Goal: Task Accomplishment & Management: Manage account settings

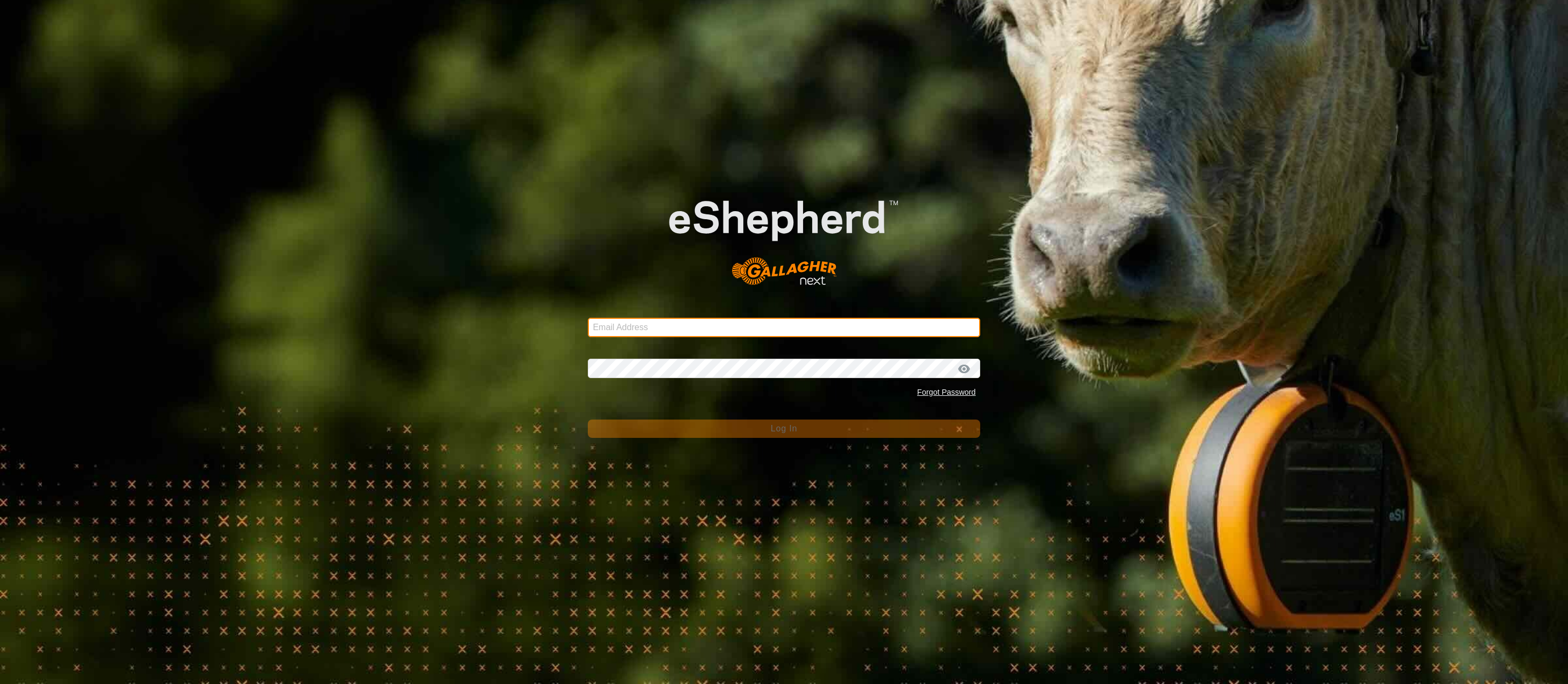
type input "[EMAIL_ADDRESS][DOMAIN_NAME]"
click at [759, 432] on button "Log In" at bounding box center [783, 428] width 392 height 18
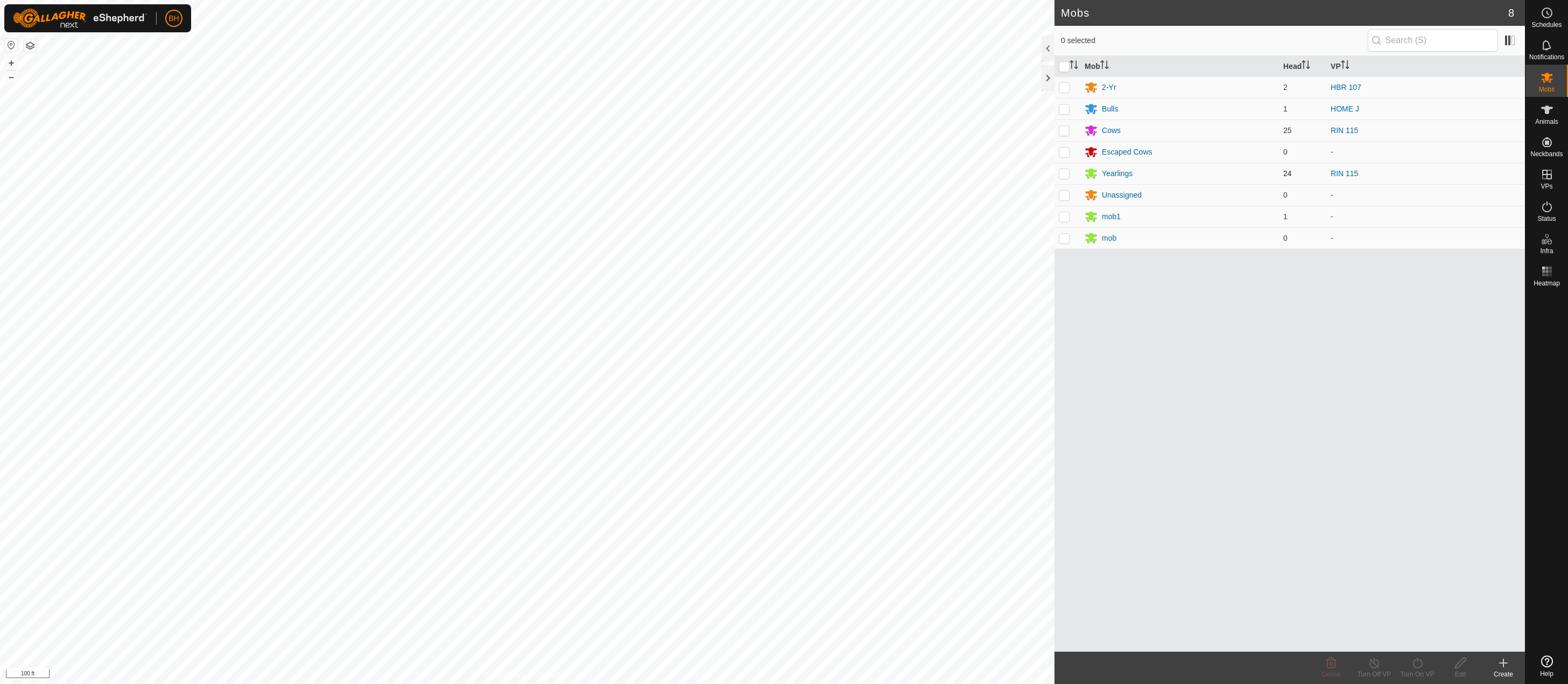
click at [1061, 175] on p-checkbox at bounding box center [1064, 173] width 11 height 9
checkbox input "true"
click at [1215, 294] on div "Mob Head VP 2-Yr 2 HBR 107 Bulls 1 HOME J Cows 25 RIN 115 Escaped Cows 0 - Year…" at bounding box center [1289, 354] width 471 height 595
click at [1559, 177] on div "VPs" at bounding box center [1546, 178] width 42 height 32
click at [1494, 175] on link "In Rotation" at bounding box center [1478, 174] width 92 height 22
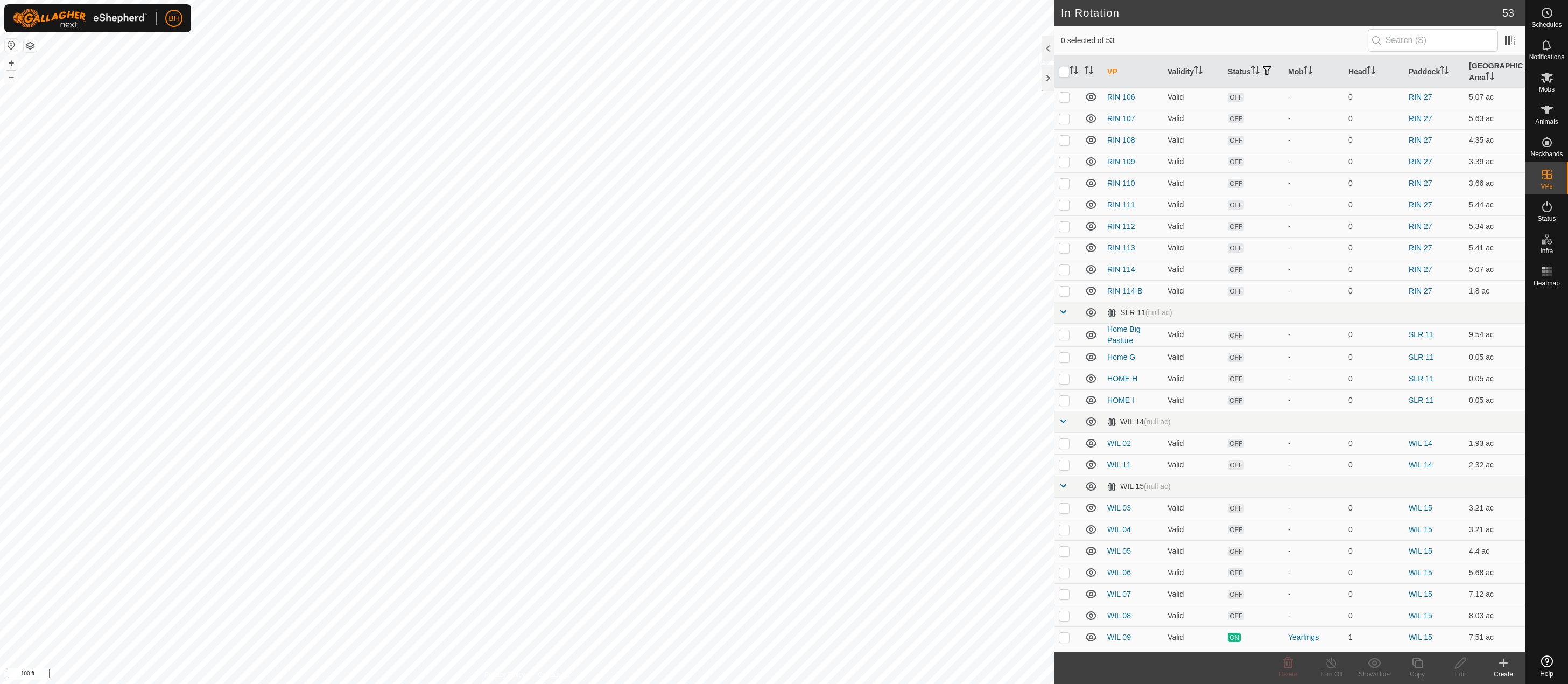
scroll to position [802, 0]
click at [1065, 637] on p-checkbox at bounding box center [1064, 640] width 11 height 9
click at [1062, 636] on p-checkbox at bounding box center [1064, 640] width 11 height 9
checkbox input "false"
click at [1065, 621] on p-checkbox at bounding box center [1064, 619] width 11 height 9
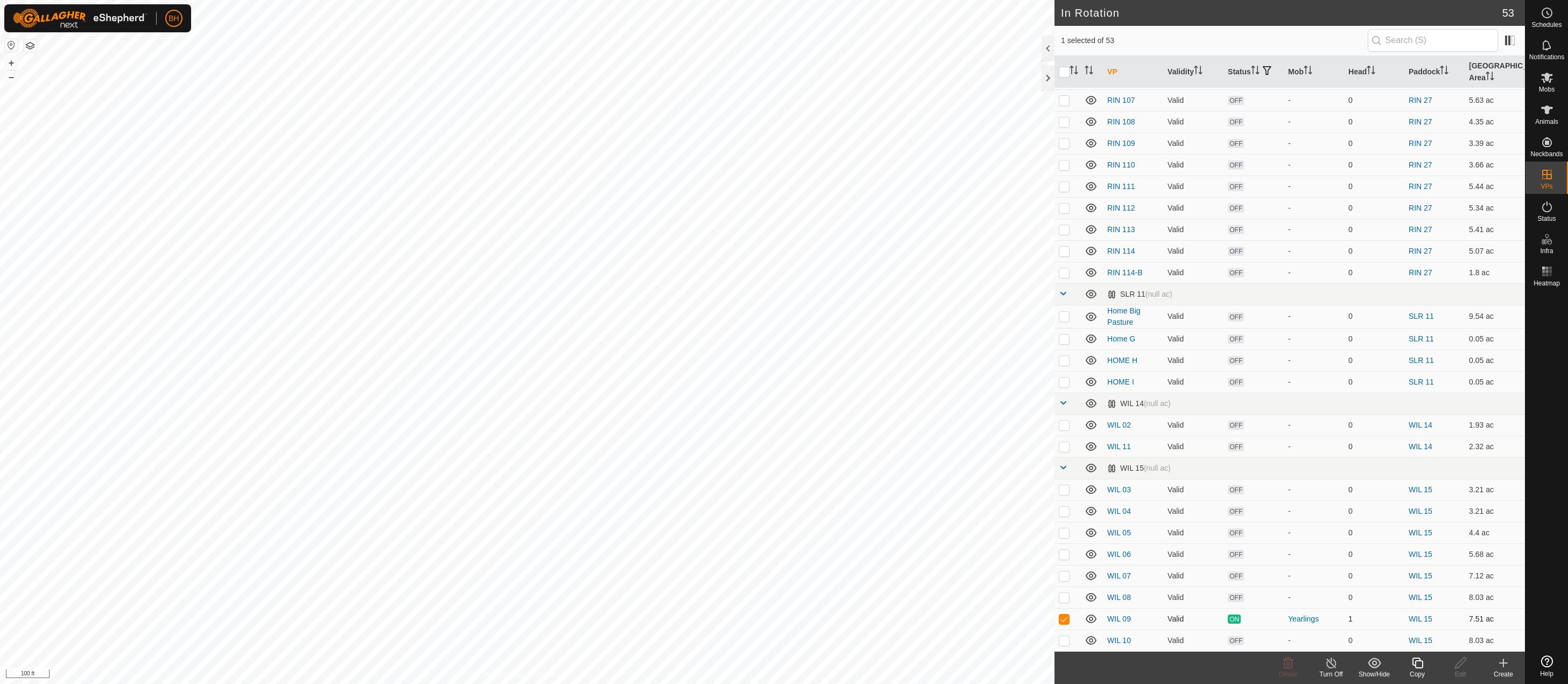
click at [1065, 621] on p-checkbox at bounding box center [1064, 619] width 11 height 9
checkbox input "false"
click at [1063, 640] on p-checkbox at bounding box center [1064, 640] width 11 height 9
checkbox input "true"
click at [1465, 664] on icon at bounding box center [1460, 663] width 14 height 13
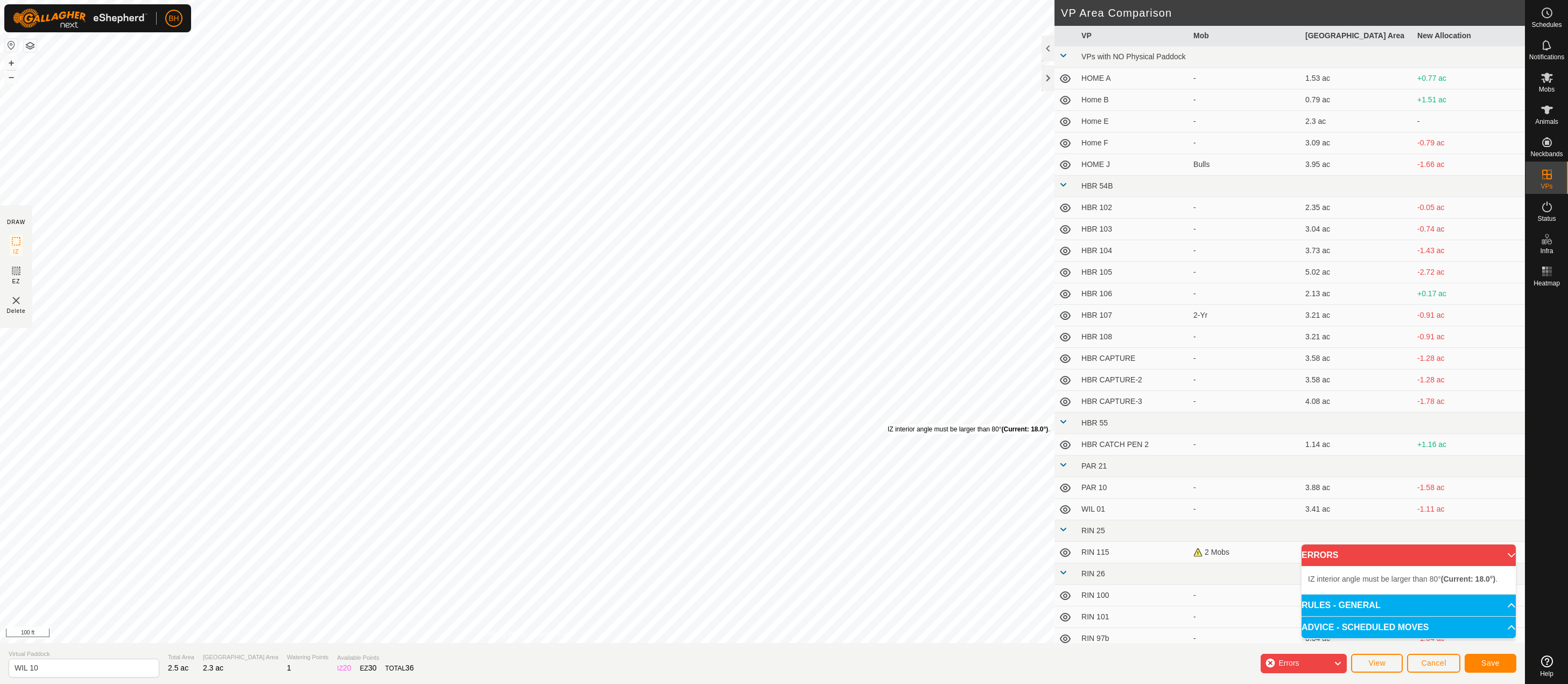
click at [887, 424] on div "IZ interior angle must be larger than 80° (Current: 18.0°) ." at bounding box center [968, 429] width 162 height 9
click at [1436, 660] on span "Cancel" at bounding box center [1433, 663] width 25 height 9
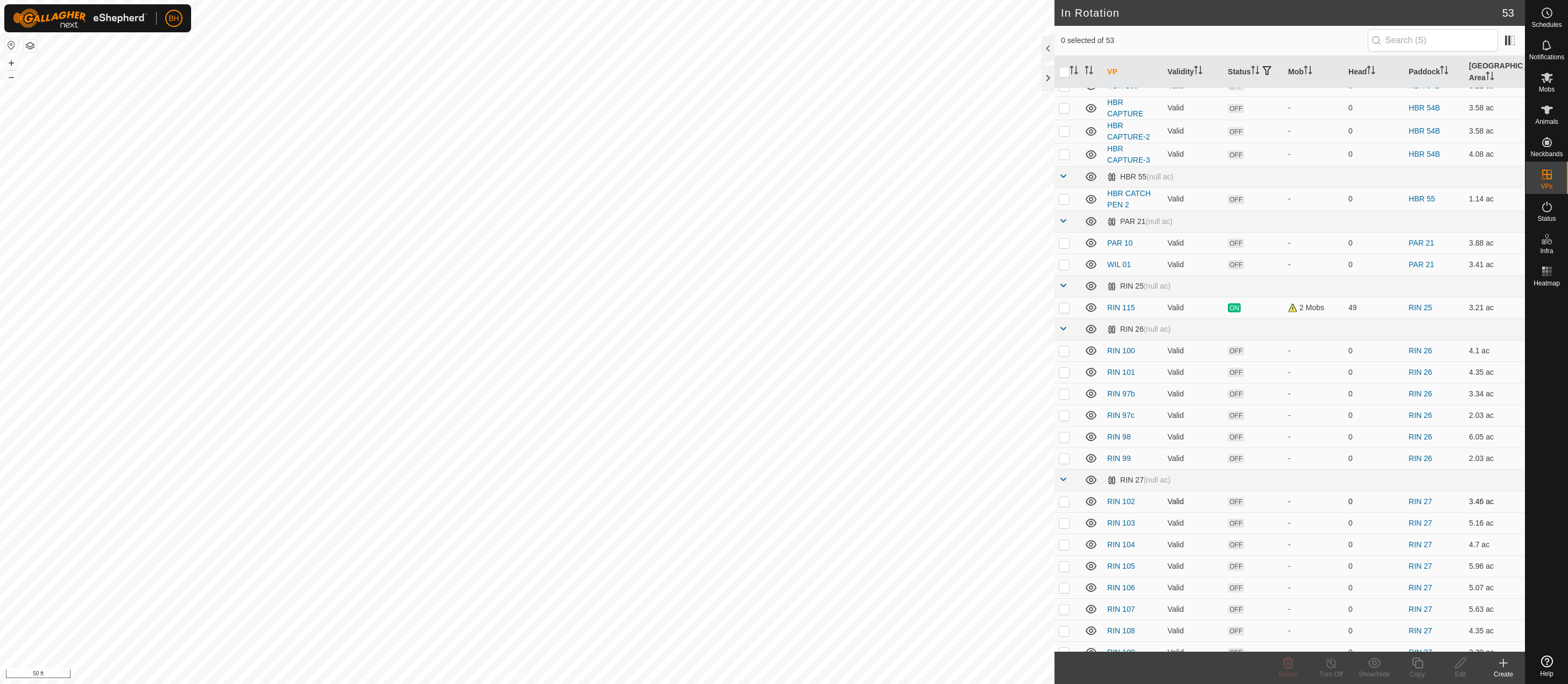
scroll to position [299, 0]
checkbox input "true"
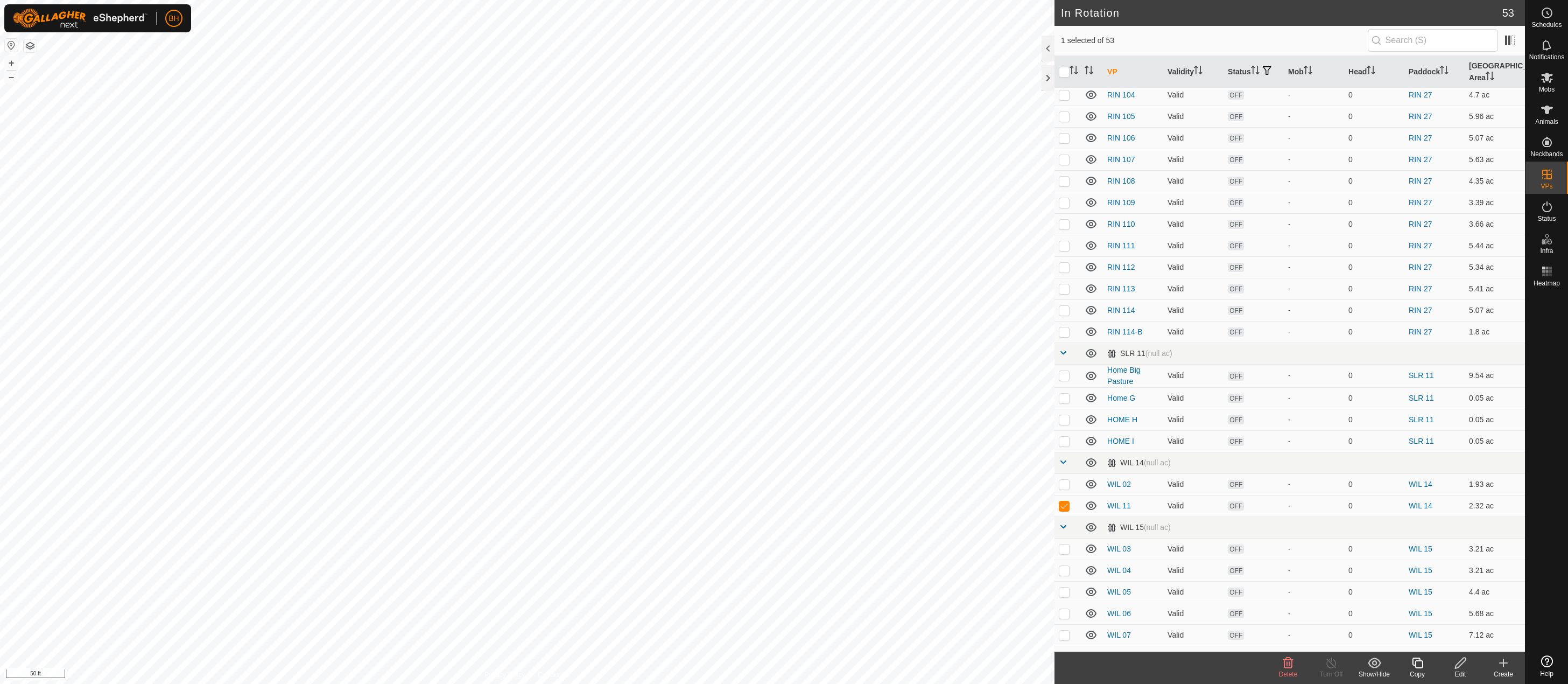
scroll to position [802, 0]
click at [1457, 669] on icon at bounding box center [1460, 663] width 14 height 13
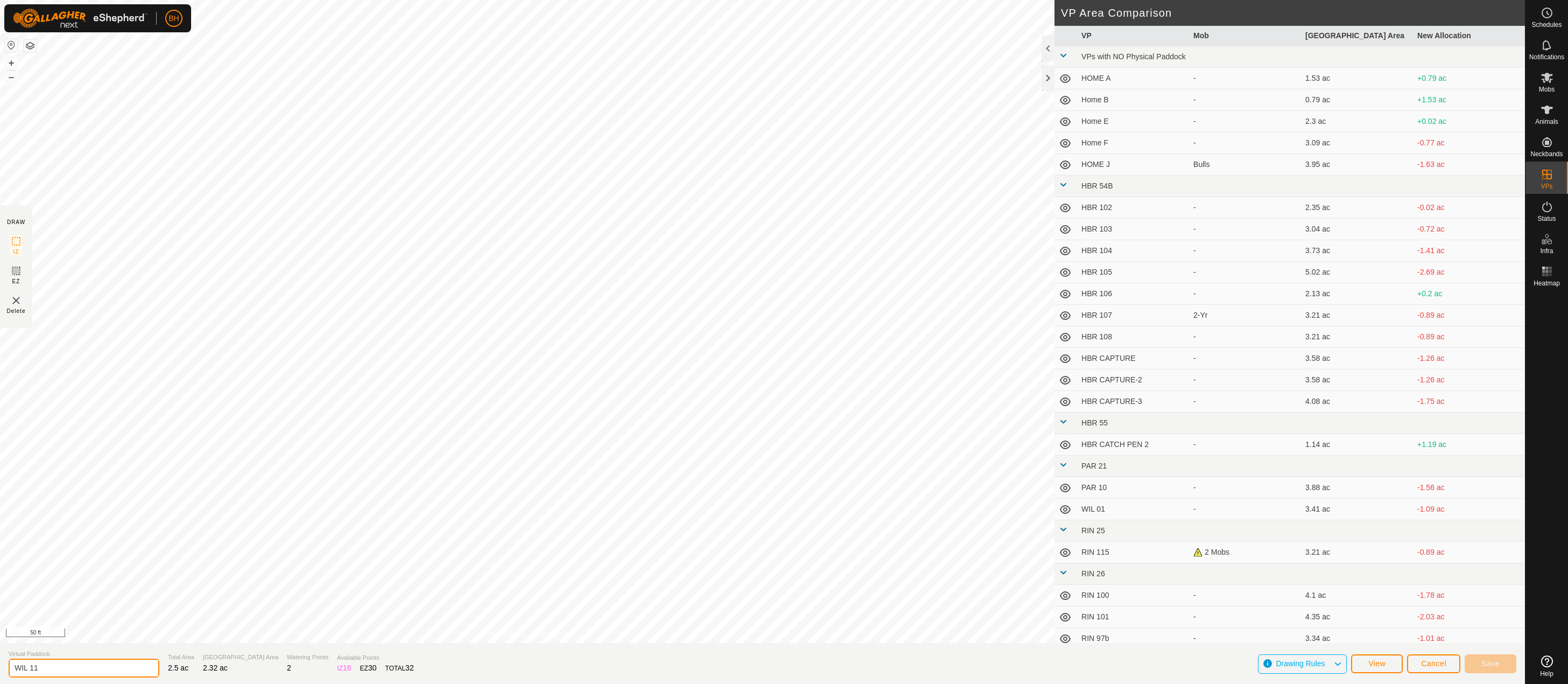
click at [103, 666] on input "WIL 11" at bounding box center [84, 668] width 151 height 19
type input "WIL 11a"
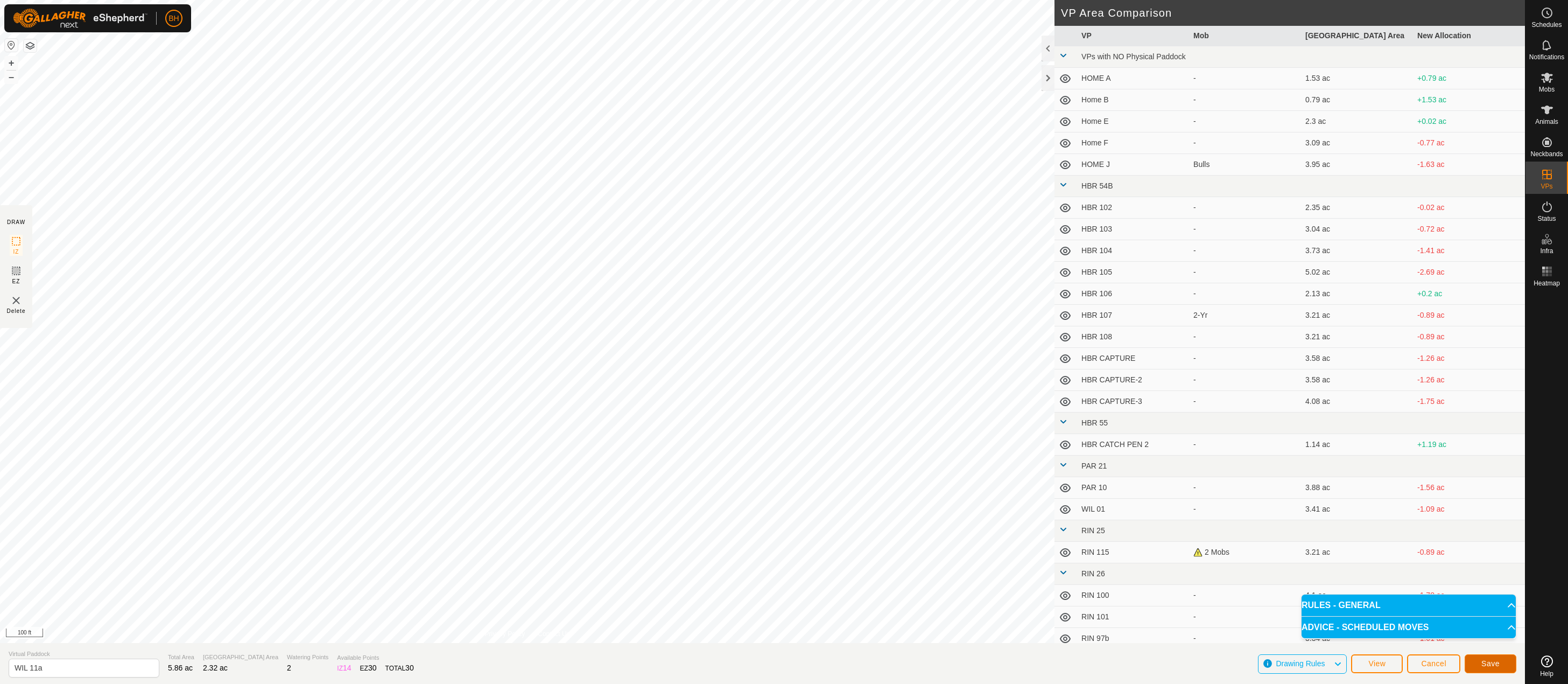
click at [1497, 668] on button "Save" at bounding box center [1490, 664] width 52 height 19
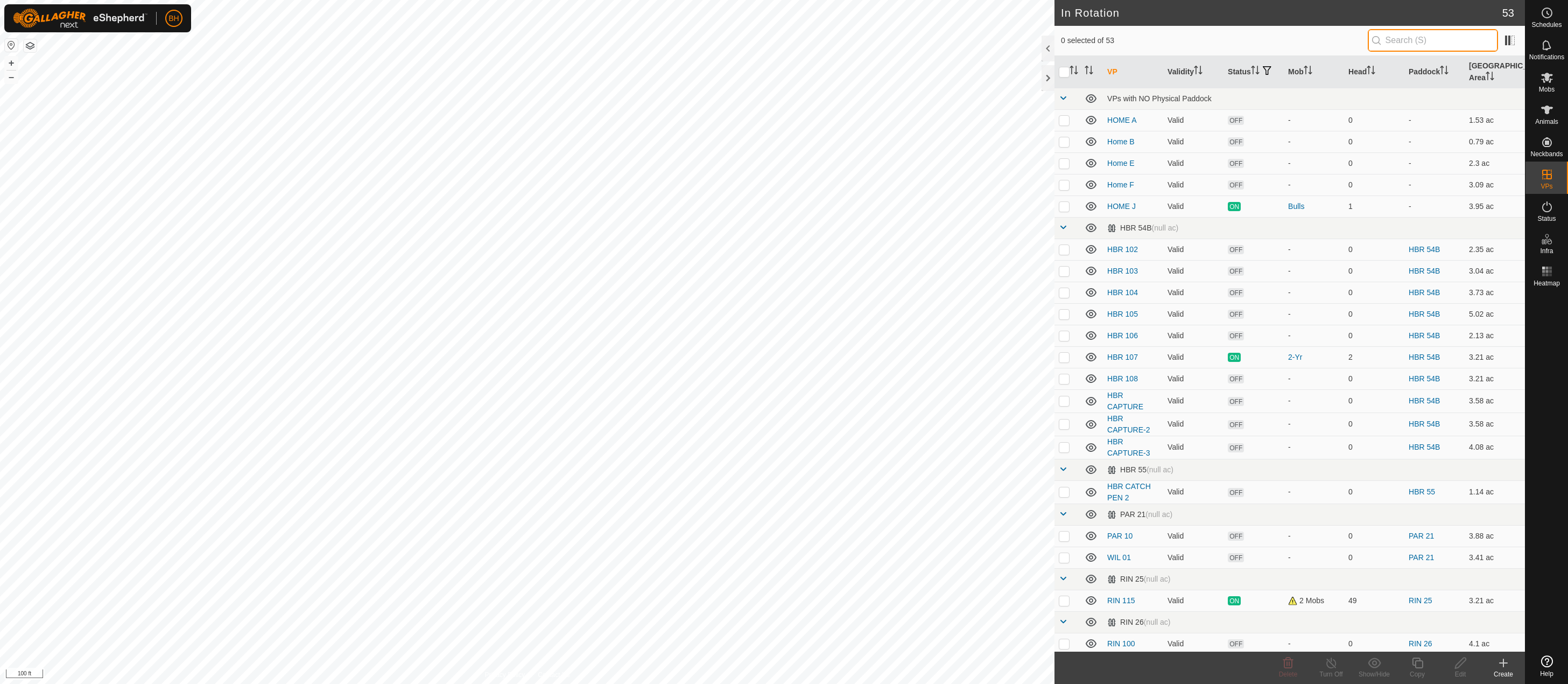
click at [1403, 45] on input "text" at bounding box center [1432, 40] width 130 height 23
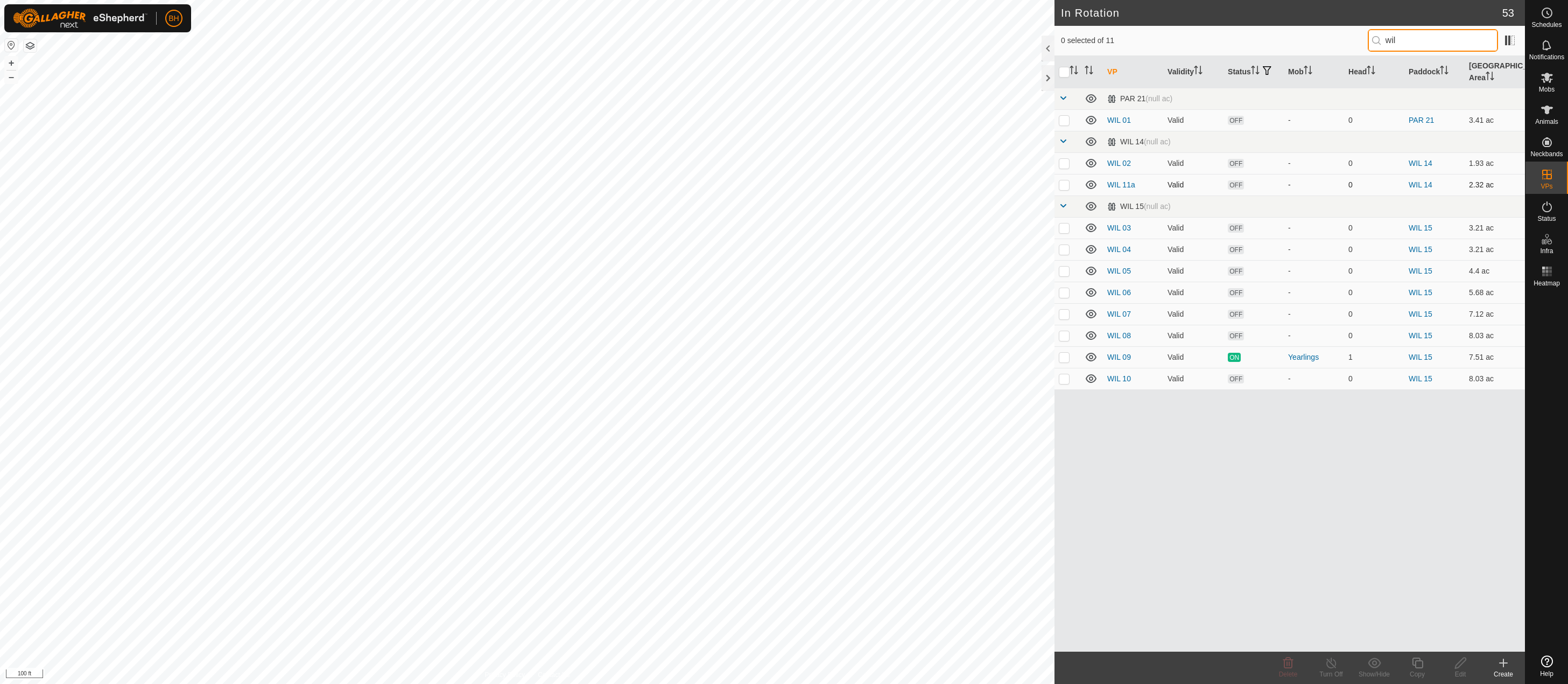
type input "wil"
click at [1065, 183] on p-checkbox at bounding box center [1064, 185] width 11 height 9
checkbox input "true"
click at [1424, 672] on div "Copy" at bounding box center [1417, 674] width 43 height 9
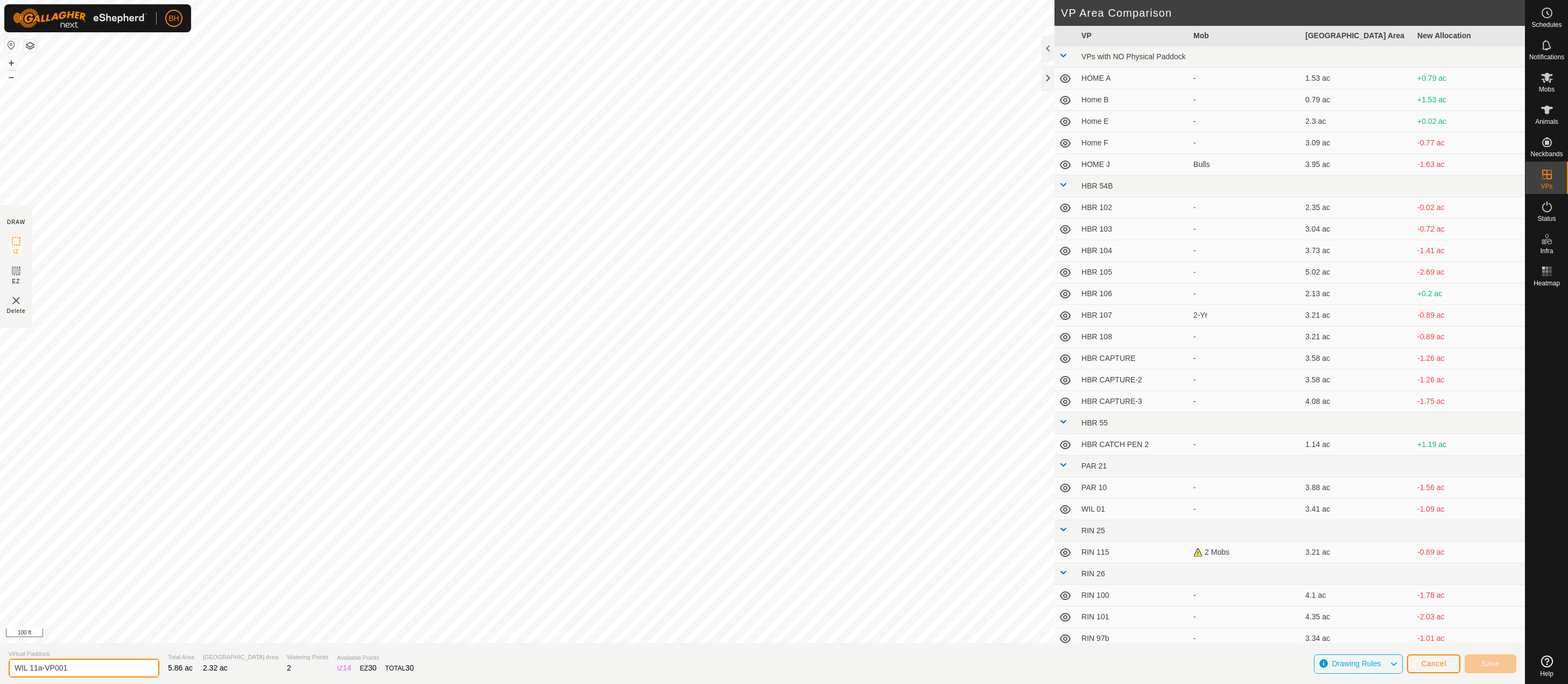
drag, startPoint x: 36, startPoint y: 667, endPoint x: 90, endPoint y: 675, distance: 54.6
click at [90, 675] on input "WIL 11a-VP001" at bounding box center [84, 668] width 151 height 19
type input "WIL 11"
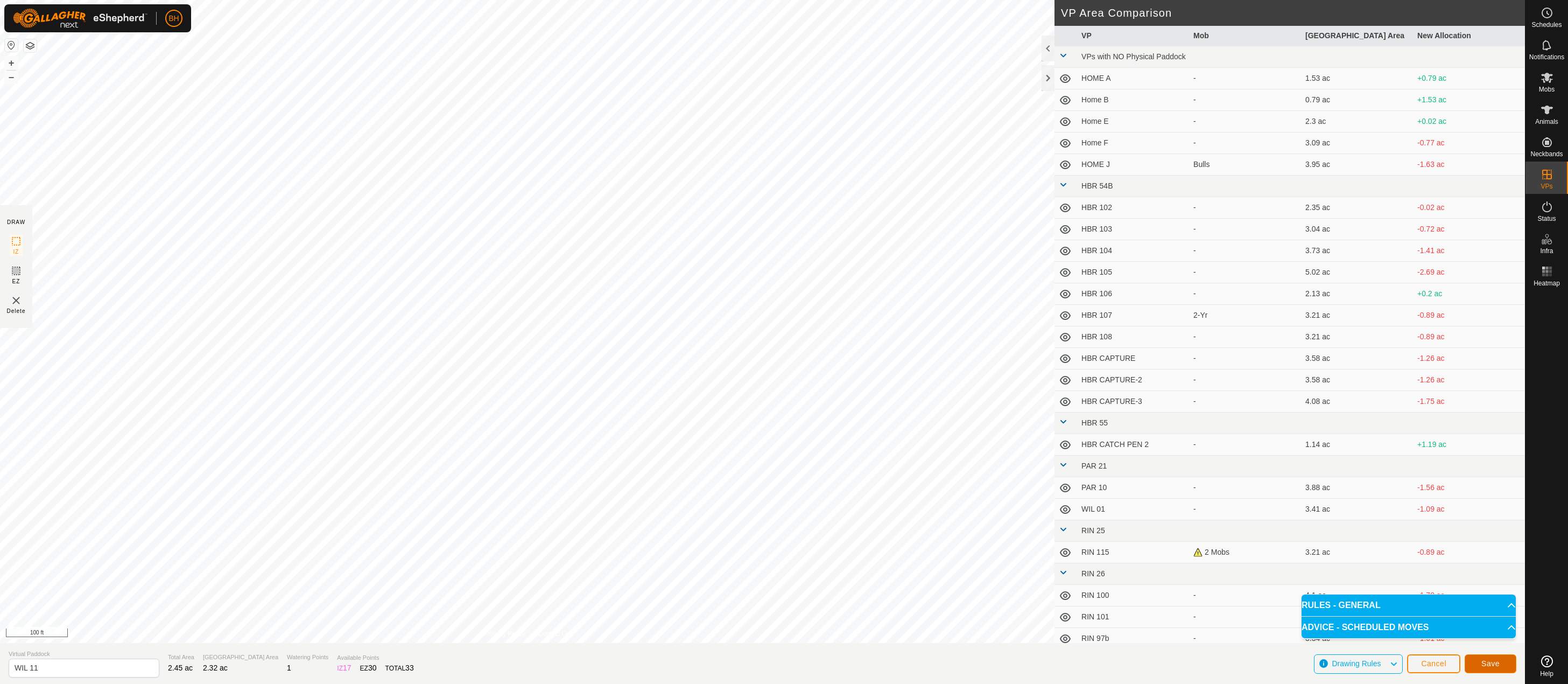
click at [1498, 666] on span "Save" at bounding box center [1490, 664] width 18 height 9
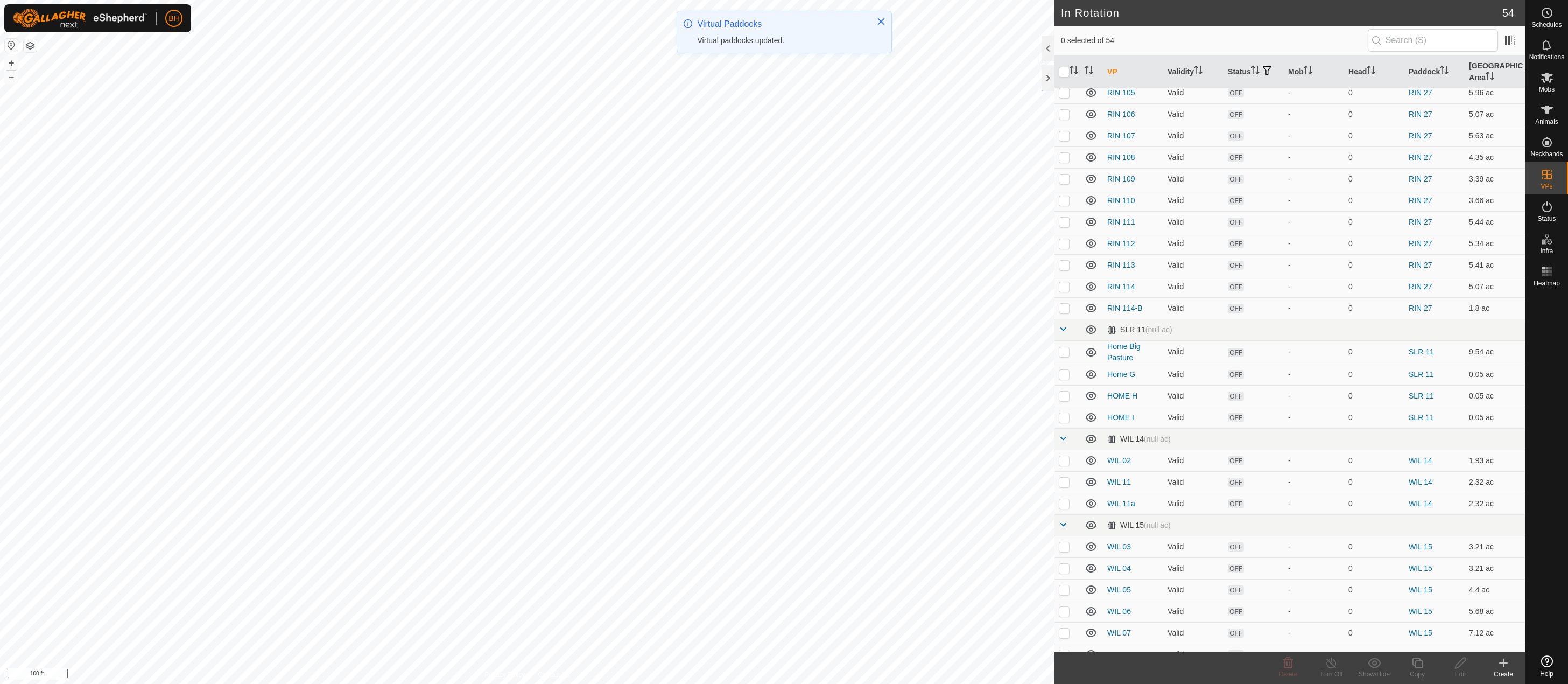
scroll to position [823, 0]
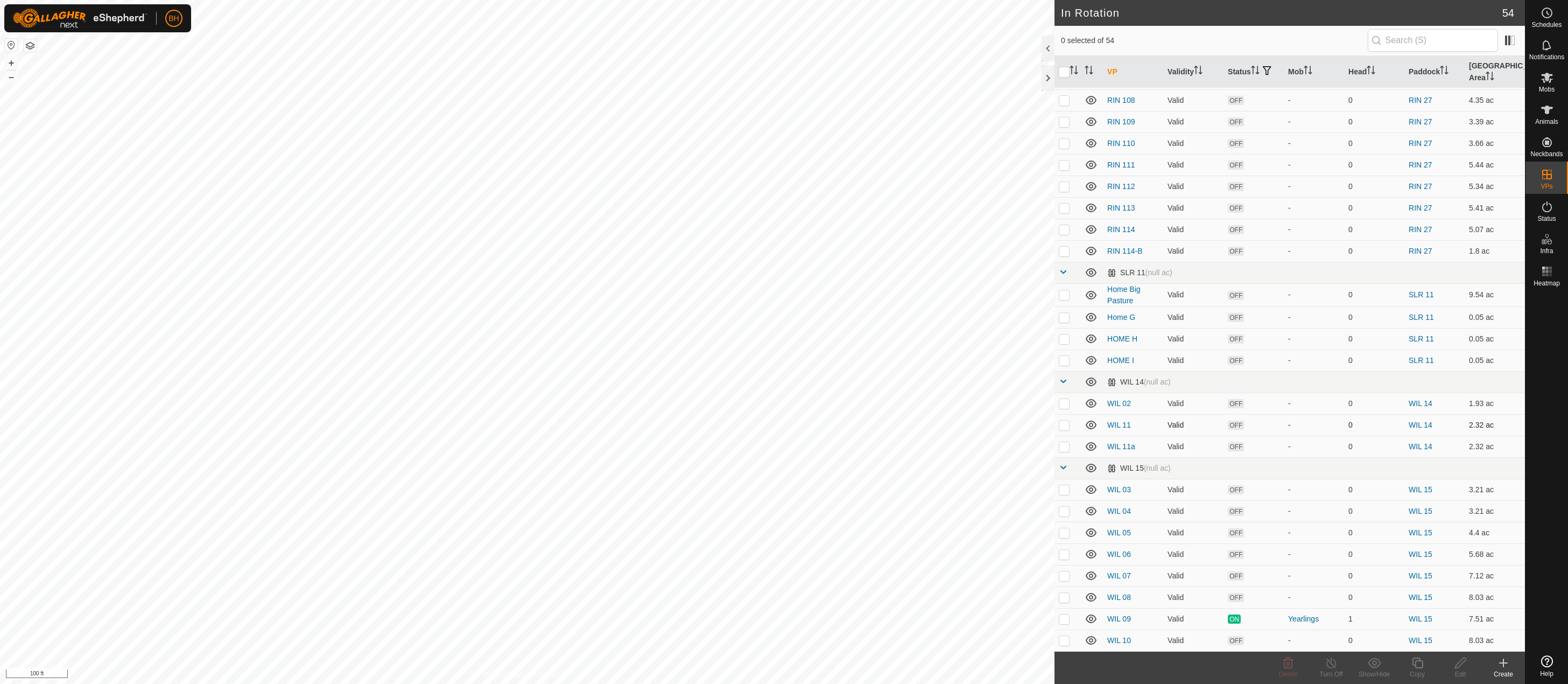
click at [1065, 429] on td at bounding box center [1068, 425] width 26 height 22
checkbox input "true"
click at [1419, 667] on icon at bounding box center [1417, 663] width 14 height 13
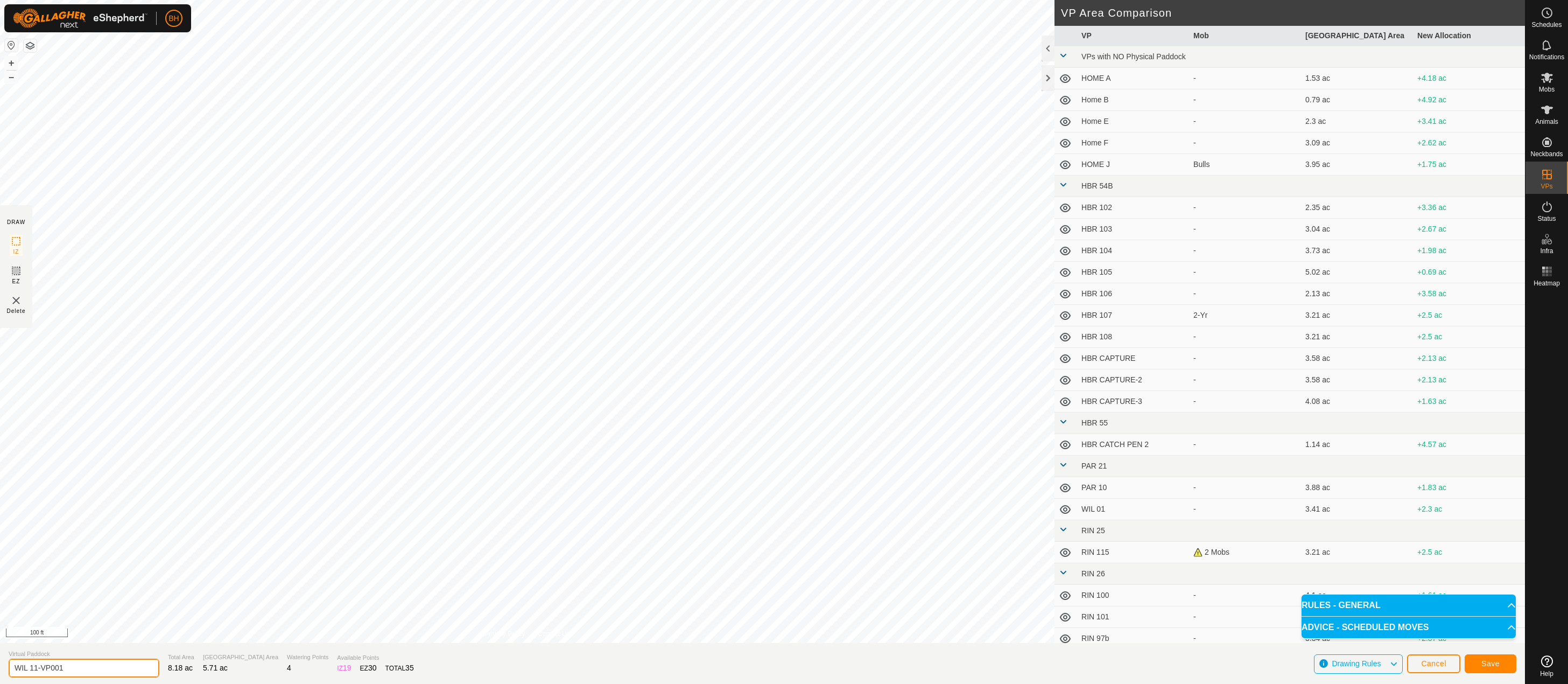
drag, startPoint x: 37, startPoint y: 668, endPoint x: 149, endPoint y: 690, distance: 114.1
click at [149, 683] on html "BH Schedules Notifications Mobs Animals Neckbands VPs Status Infra Heatmap Help…" at bounding box center [784, 342] width 1568 height 684
type input "WIL 11b"
click at [1500, 664] on button "Save" at bounding box center [1490, 664] width 52 height 19
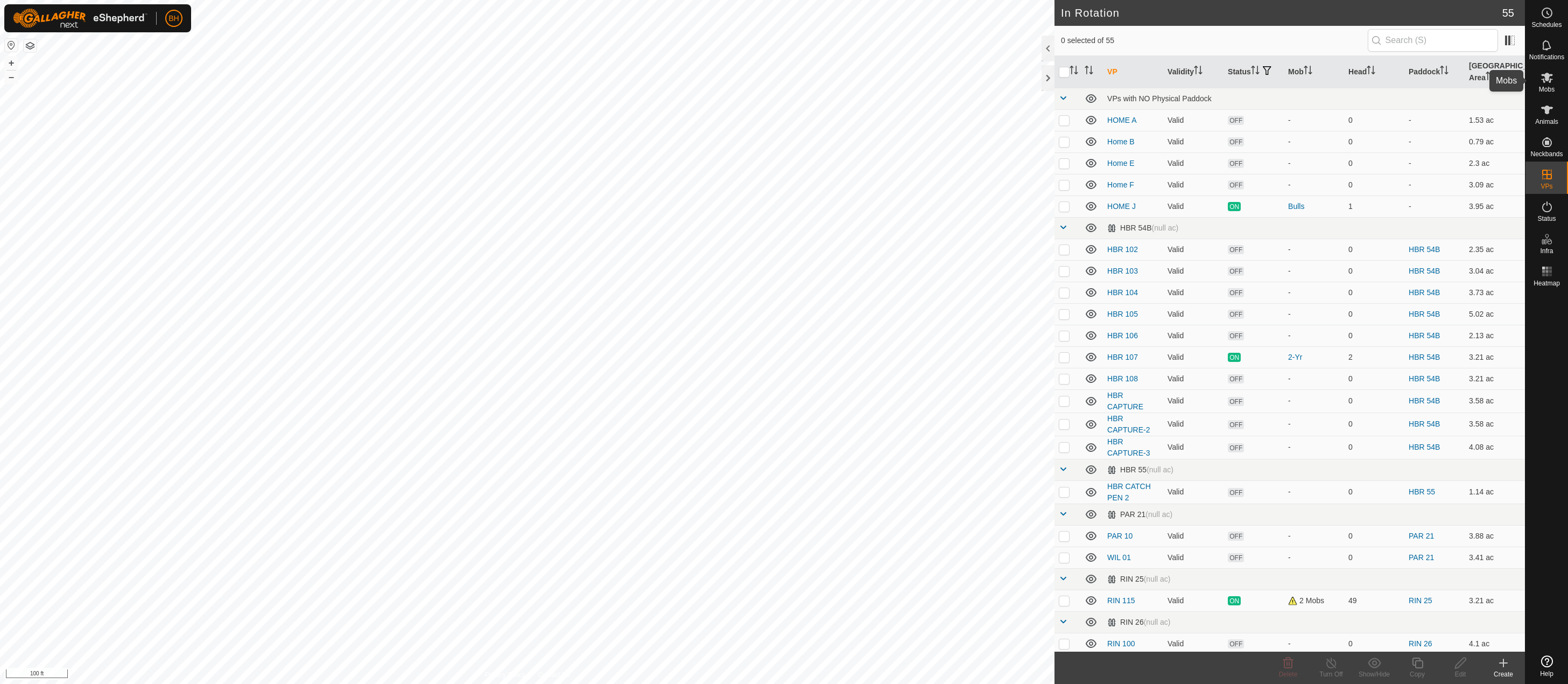
click at [1548, 84] on icon at bounding box center [1547, 78] width 13 height 13
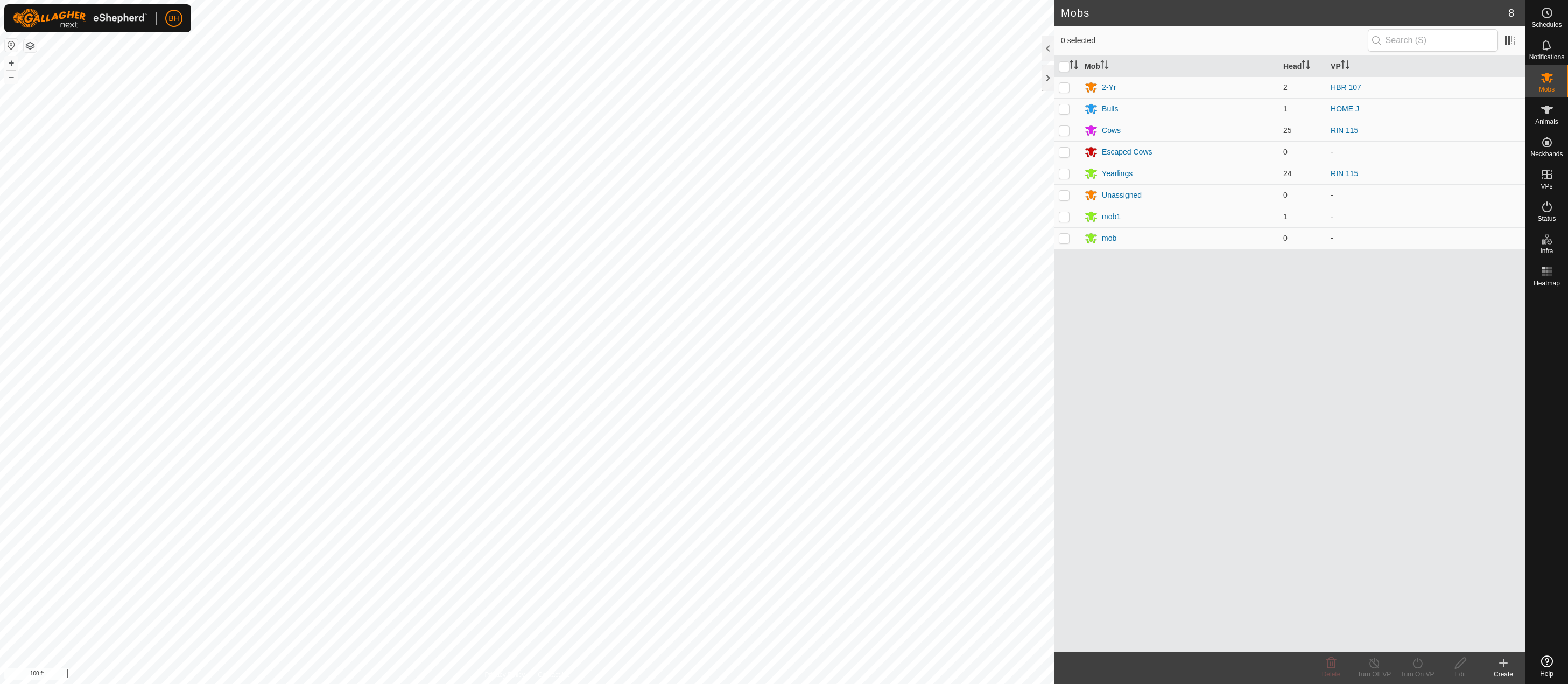
click at [1065, 171] on p-checkbox at bounding box center [1064, 173] width 11 height 9
checkbox input "true"
click at [1103, 175] on div "Yearlings" at bounding box center [1117, 174] width 31 height 12
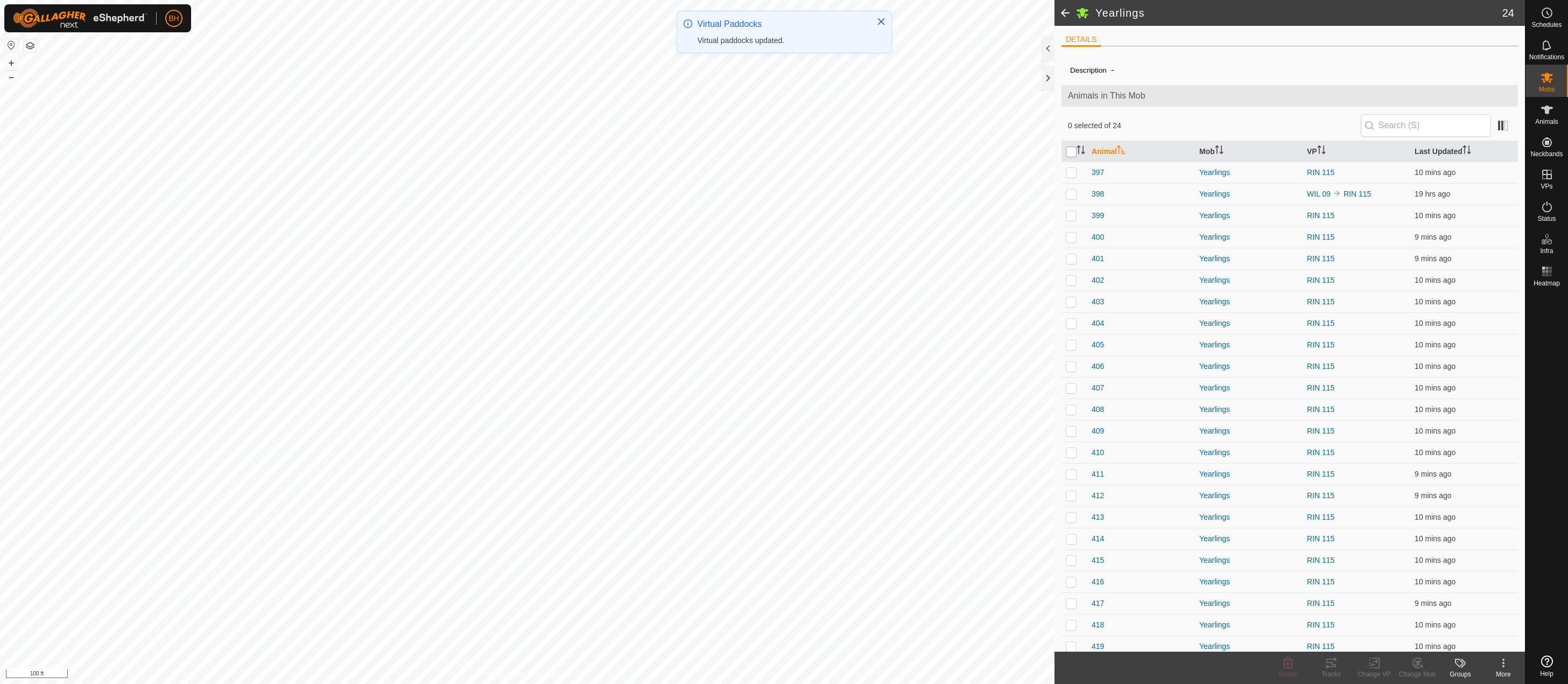
click at [1072, 154] on input "checkbox" at bounding box center [1071, 151] width 11 height 11
checkbox input "true"
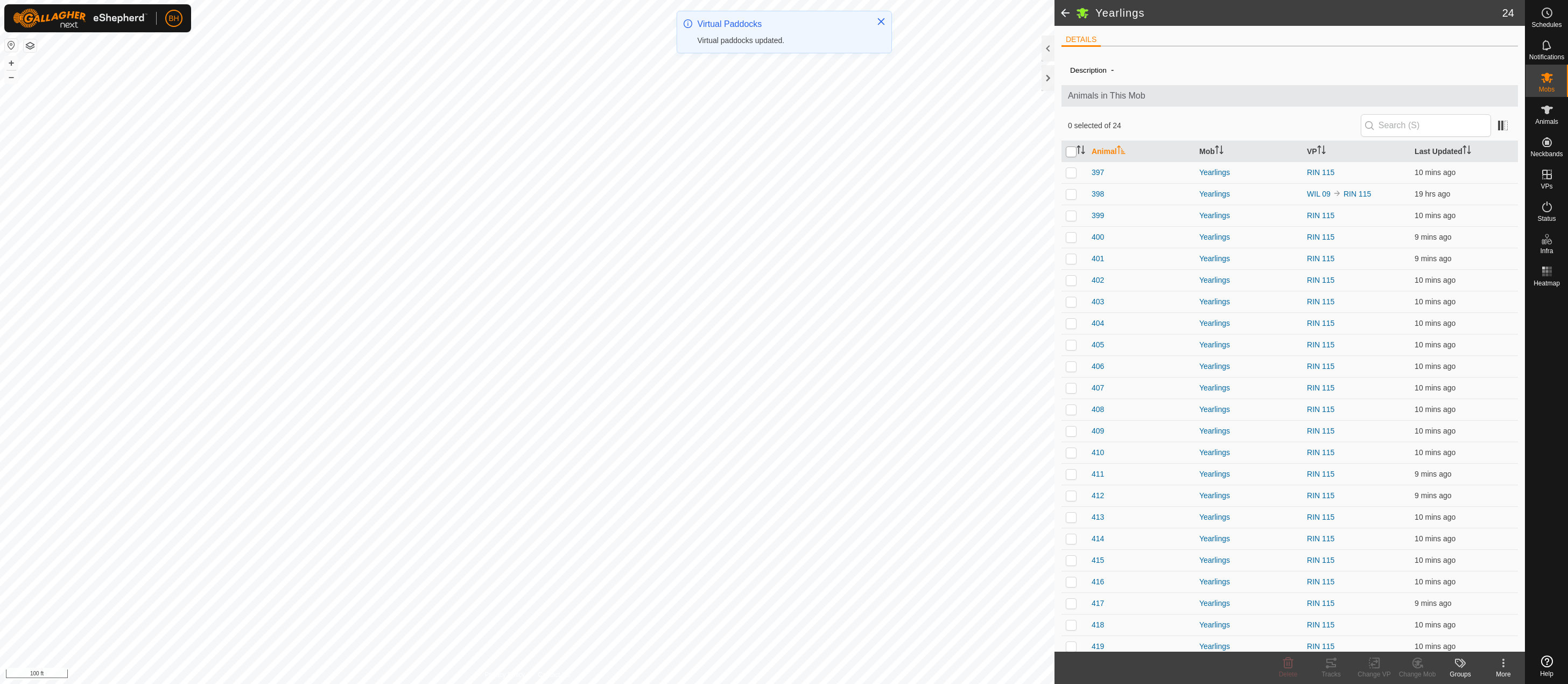
checkbox input "true"
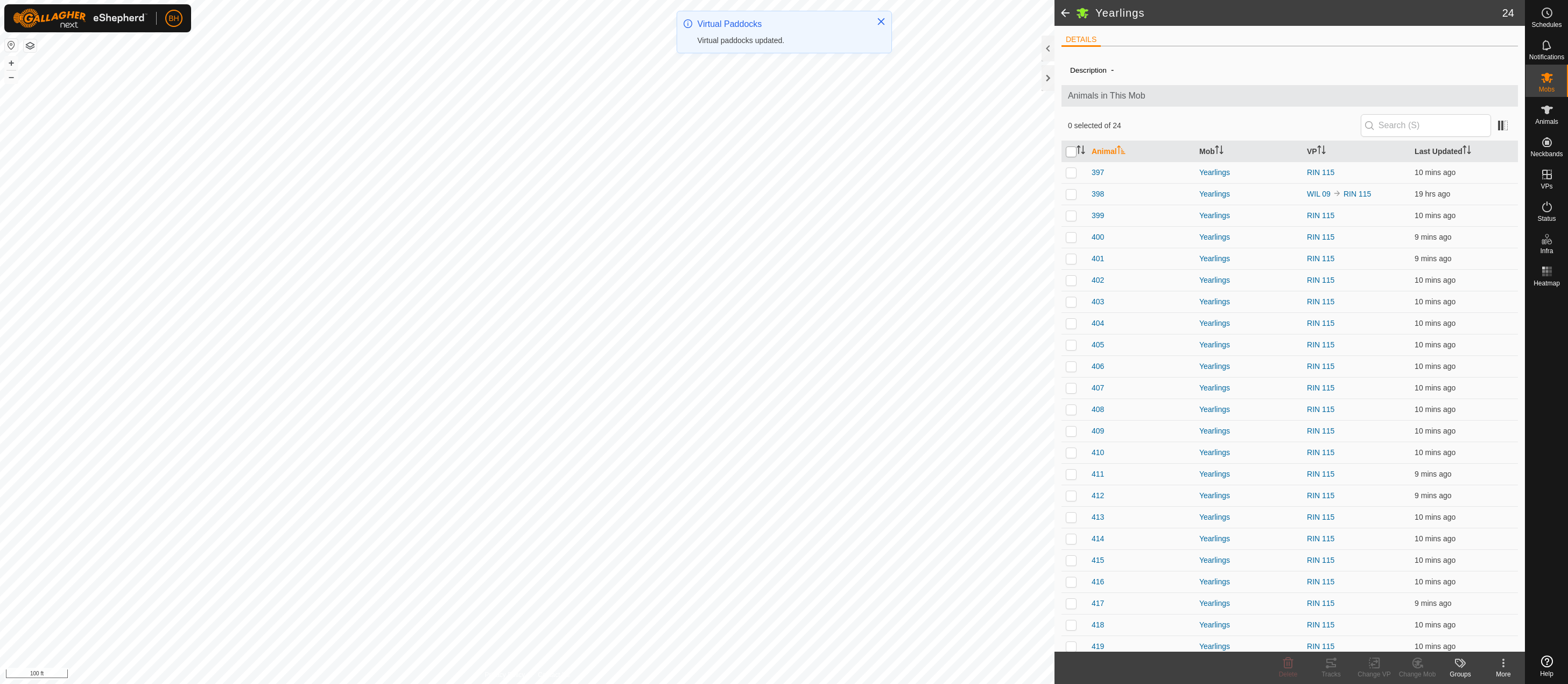
checkbox input "true"
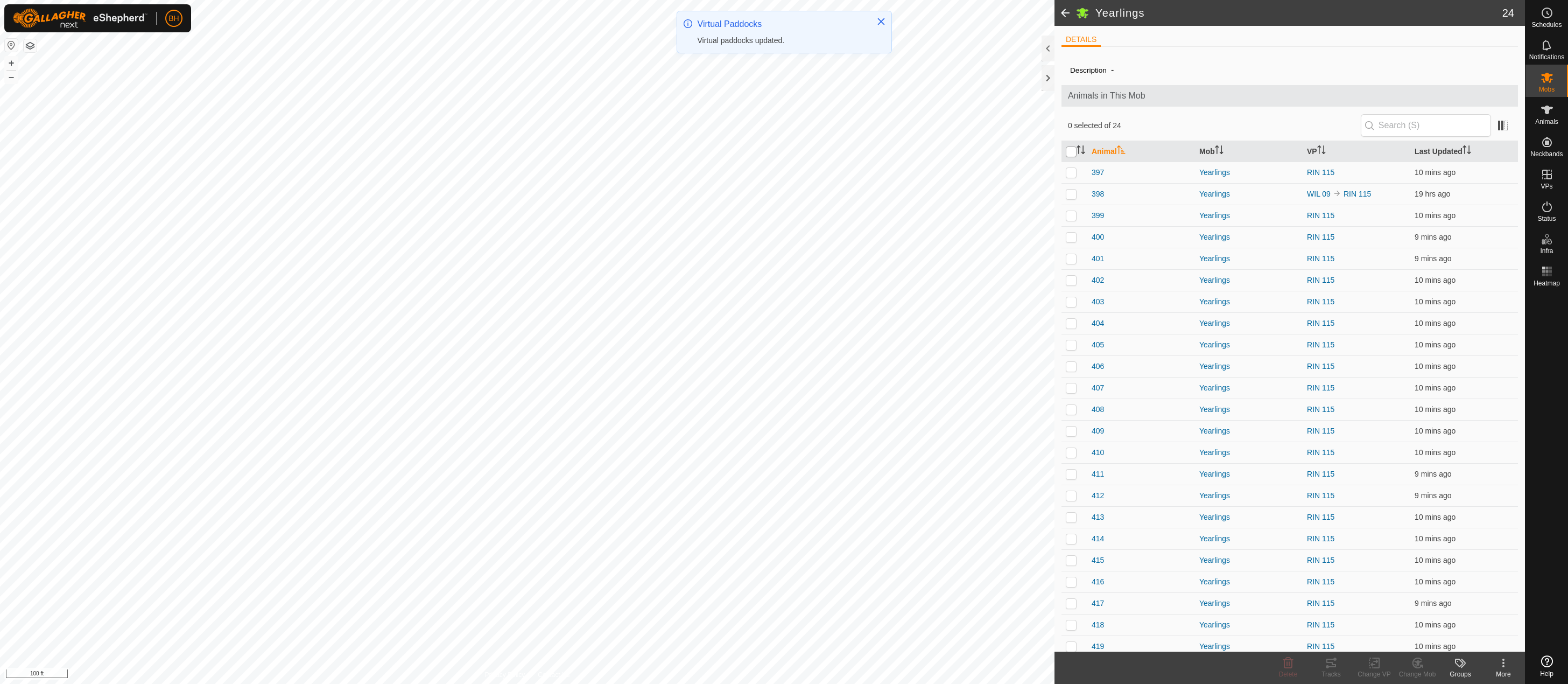
checkbox input "true"
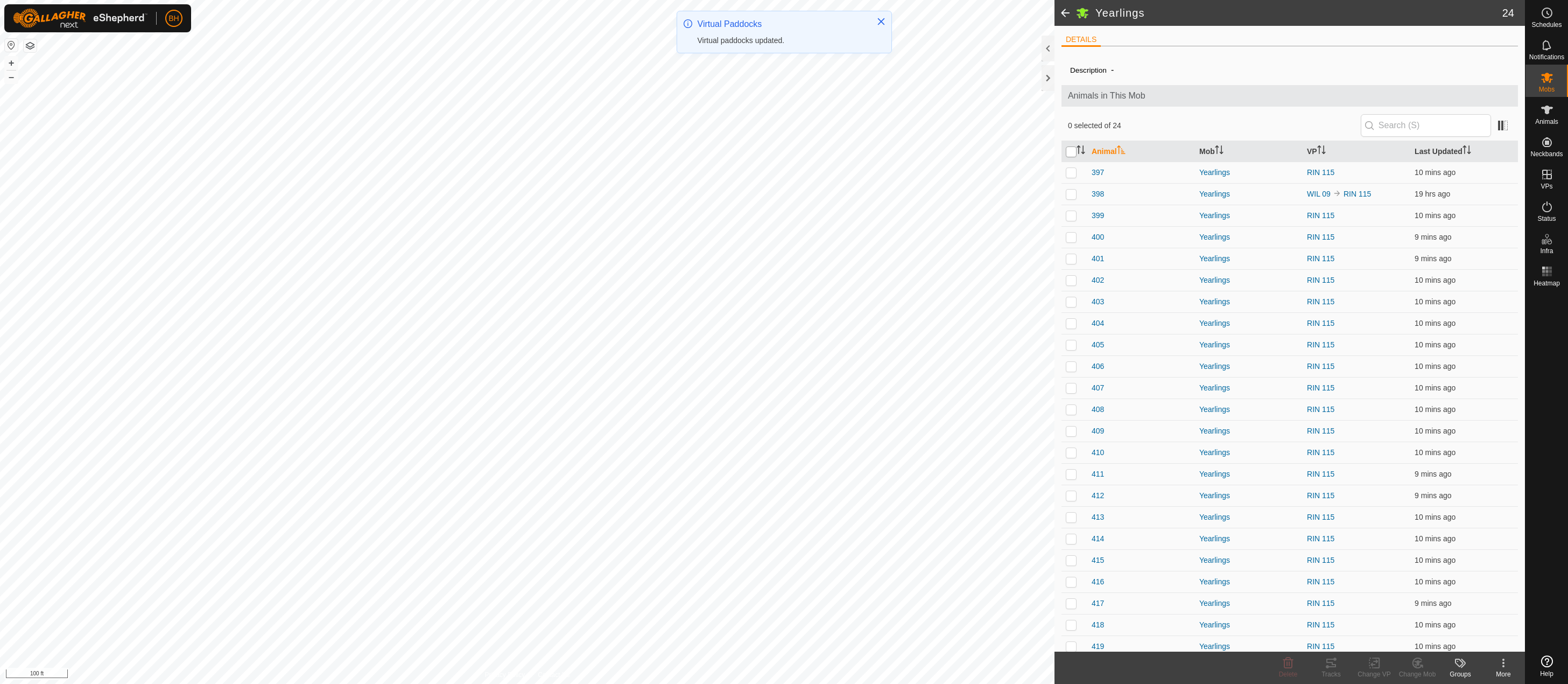
checkbox input "true"
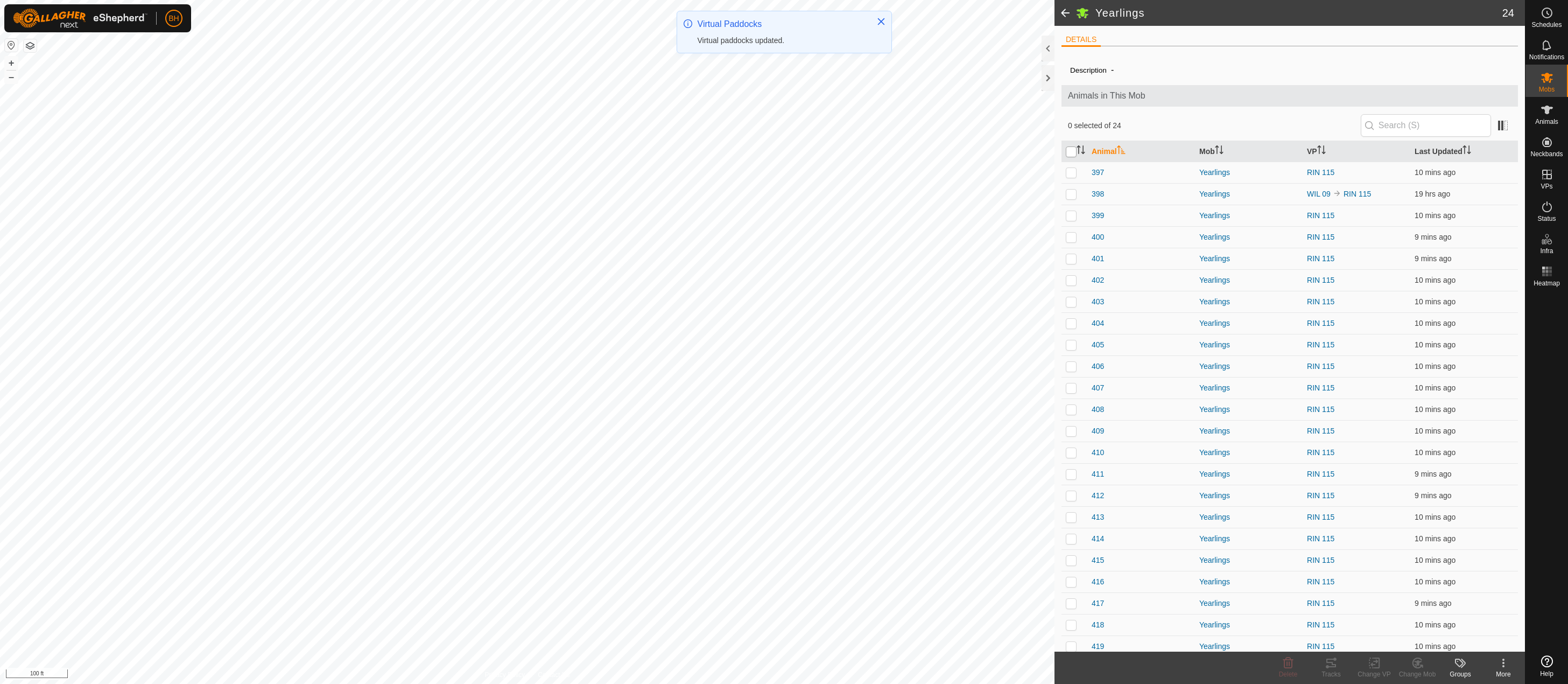
checkbox input "true"
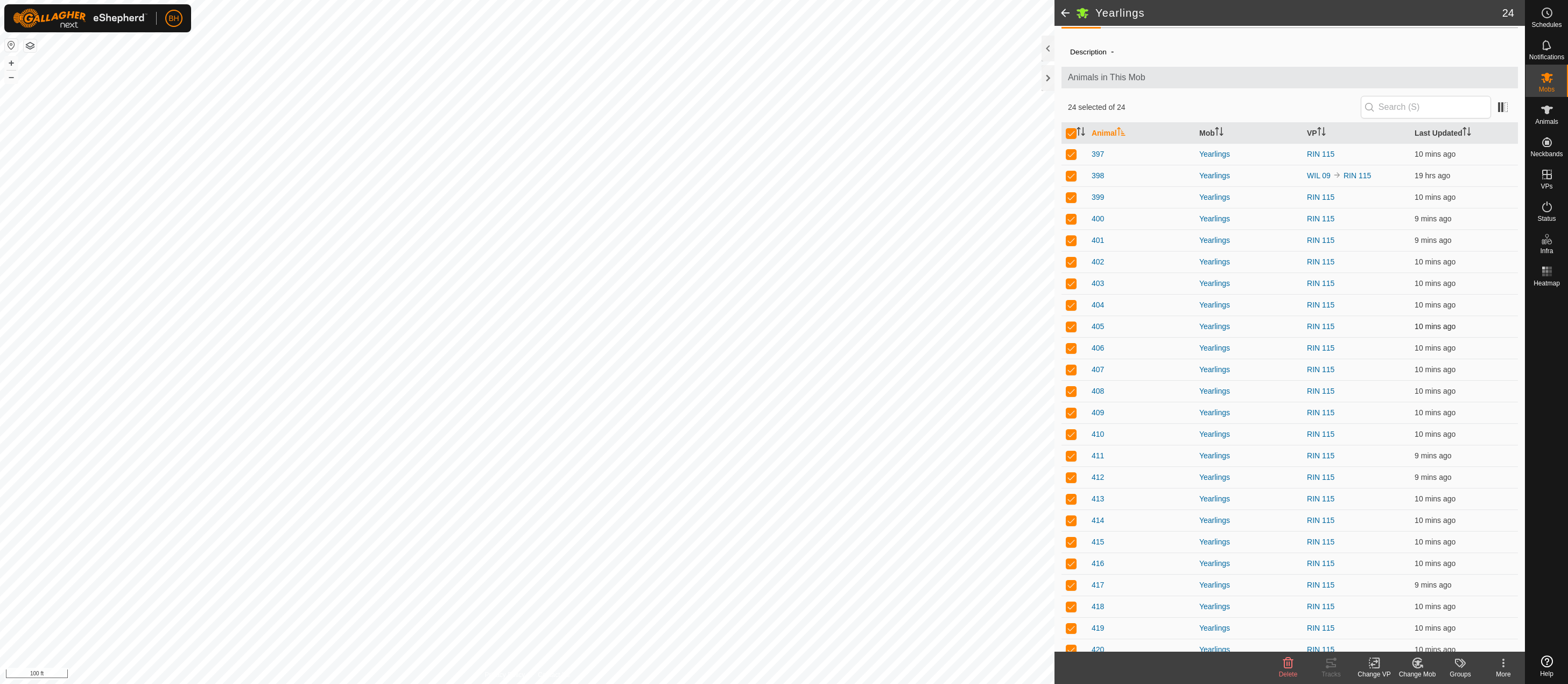
scroll to position [28, 0]
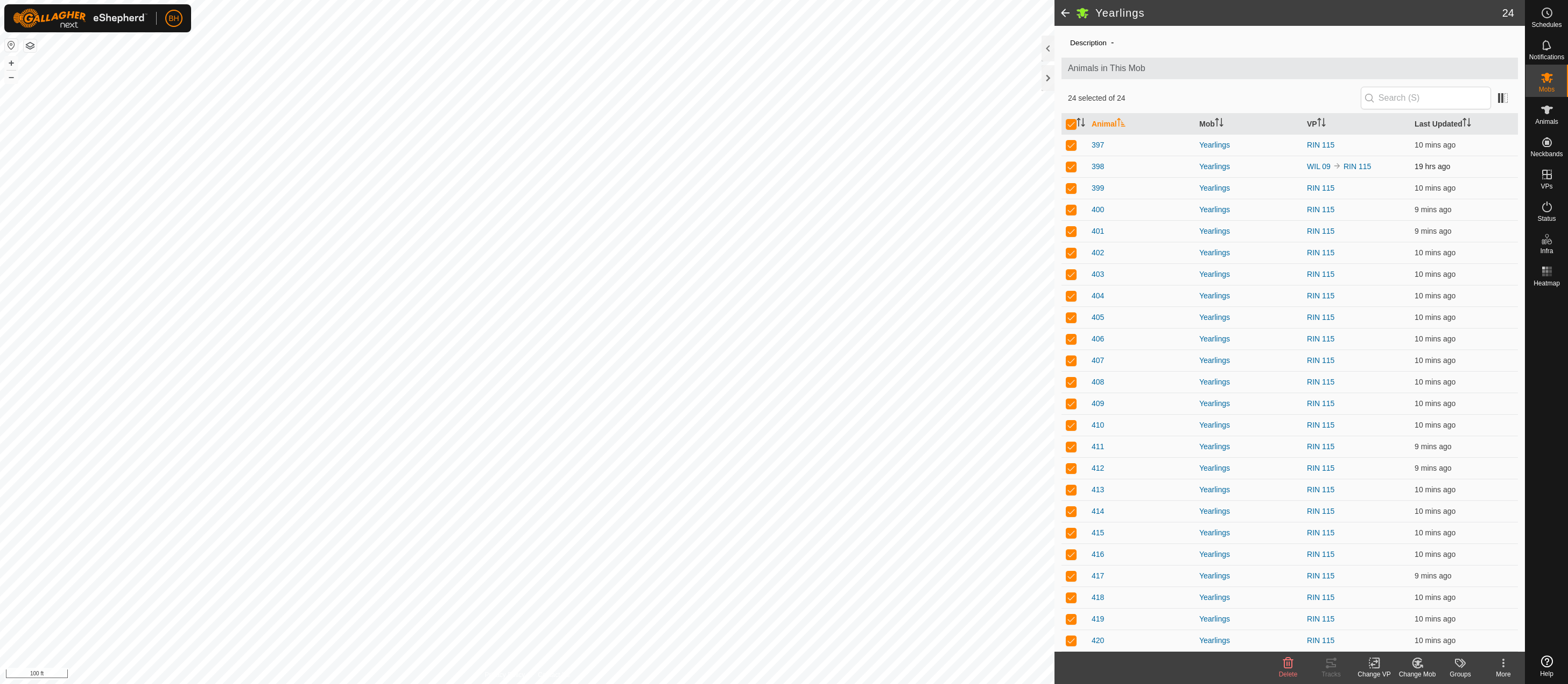
click at [1071, 169] on p-checkbox at bounding box center [1071, 167] width 11 height 9
checkbox input "false"
click at [1370, 667] on icon at bounding box center [1374, 663] width 14 height 13
click at [1384, 644] on link "Turn Off VP" at bounding box center [1406, 640] width 107 height 22
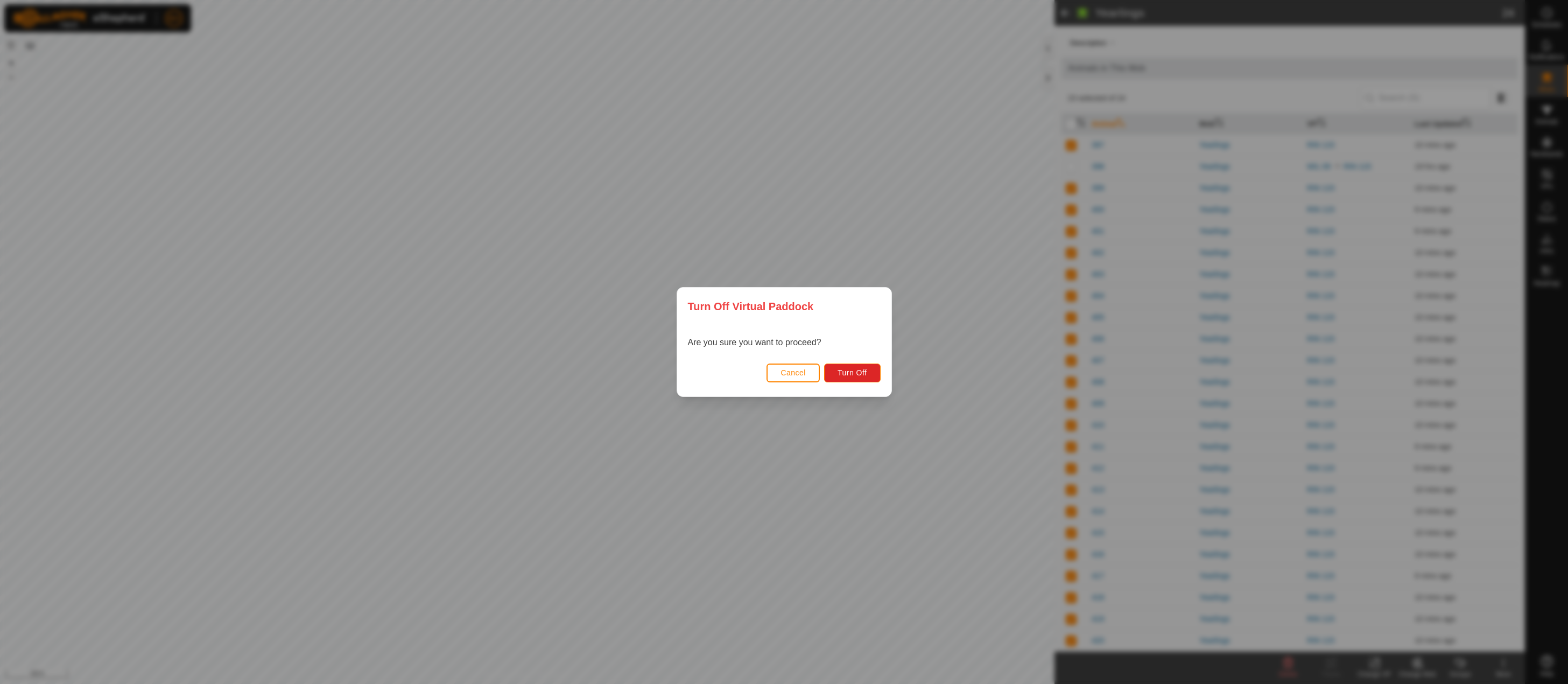
click at [798, 375] on span "Cancel" at bounding box center [793, 373] width 25 height 9
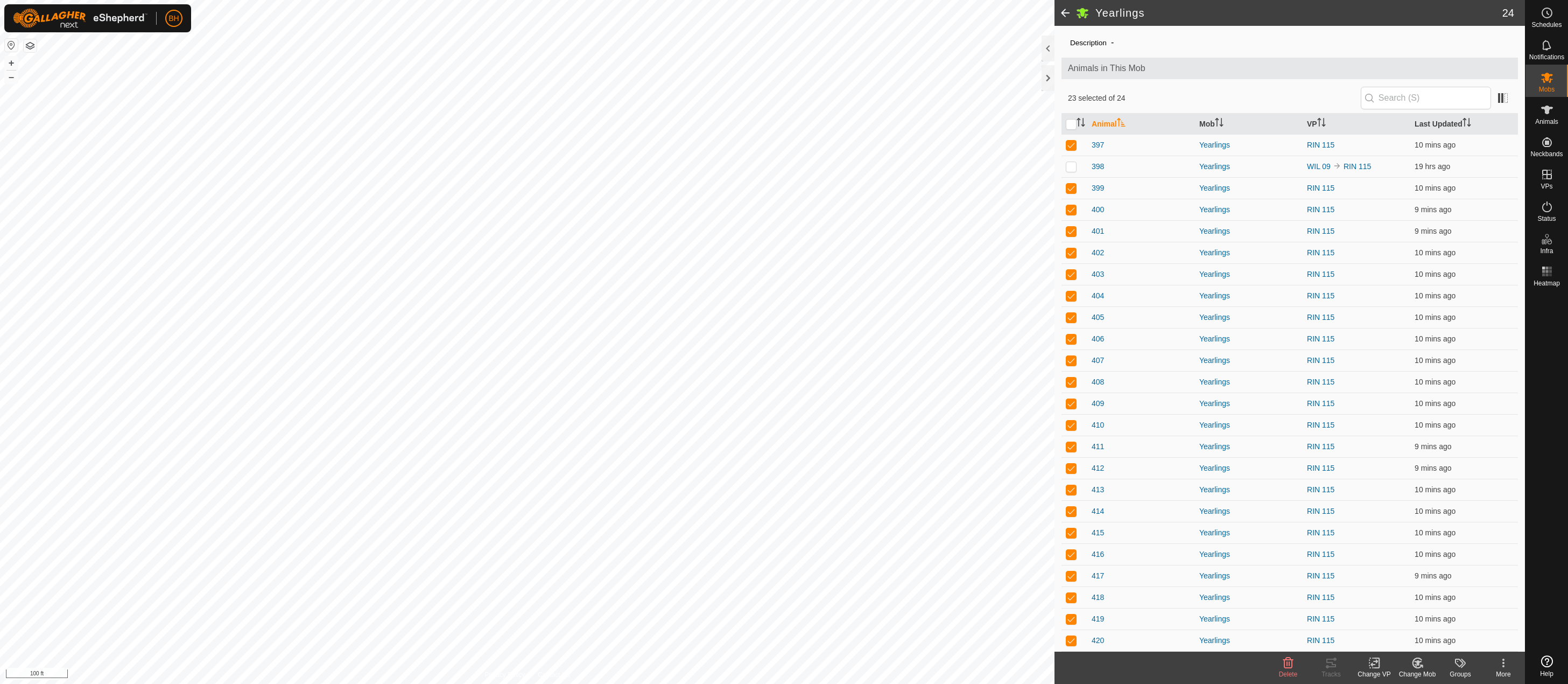
click at [1377, 665] on icon at bounding box center [1374, 663] width 14 height 13
click at [1386, 616] on link "Choose VP..." at bounding box center [1406, 617] width 107 height 22
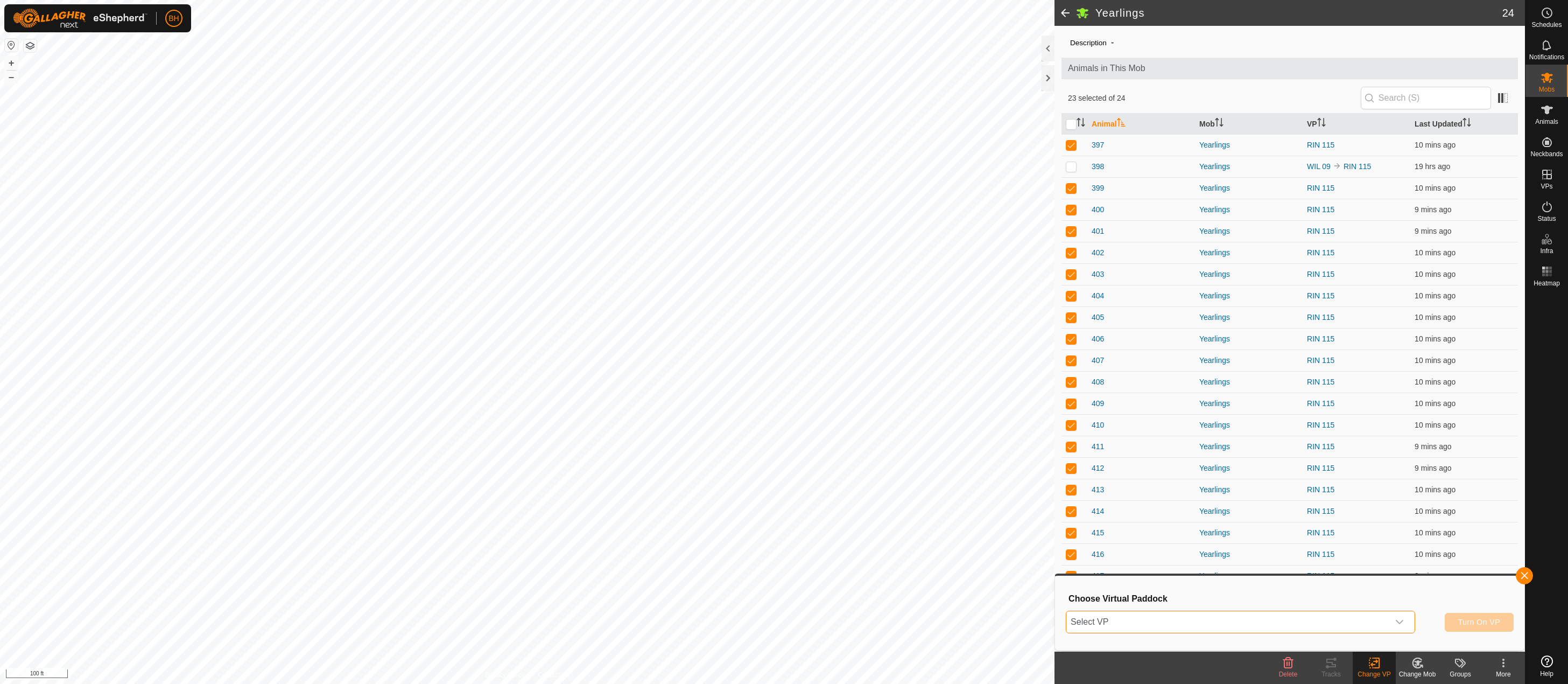
click at [1375, 619] on span "Select VP" at bounding box center [1227, 622] width 322 height 22
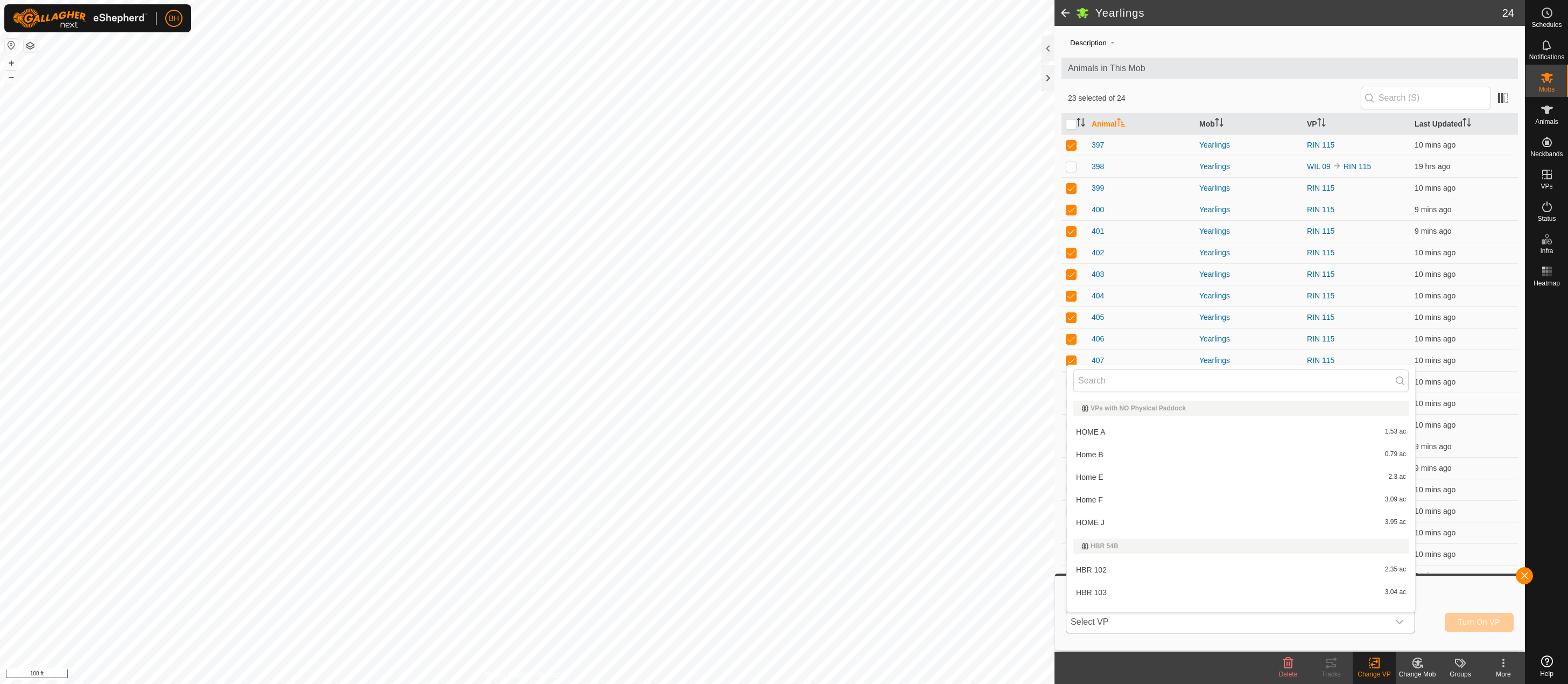
scroll to position [14, 0]
type input "wil"
click at [1171, 511] on li "WIL 11a 2.32 ac" at bounding box center [1241, 511] width 348 height 22
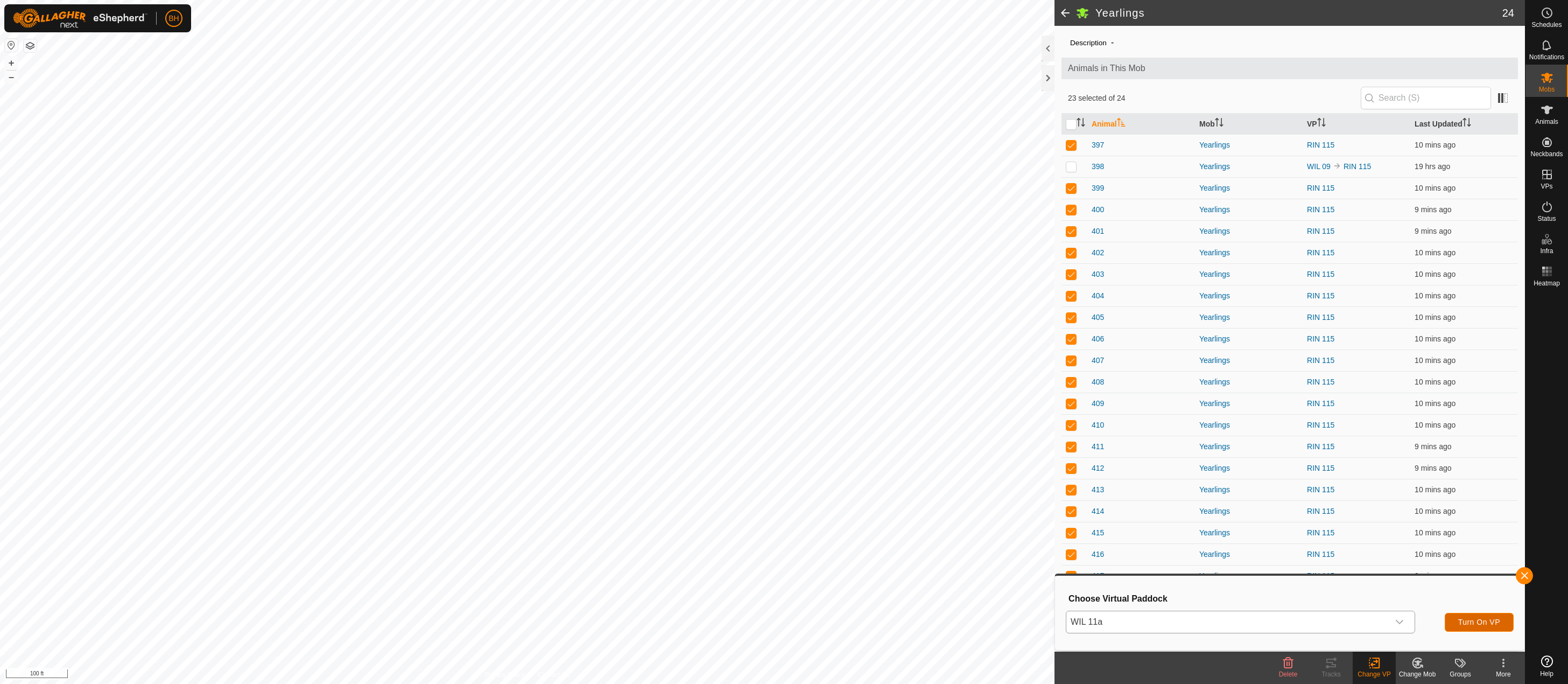
click at [1474, 623] on span "Turn On VP" at bounding box center [1479, 622] width 42 height 9
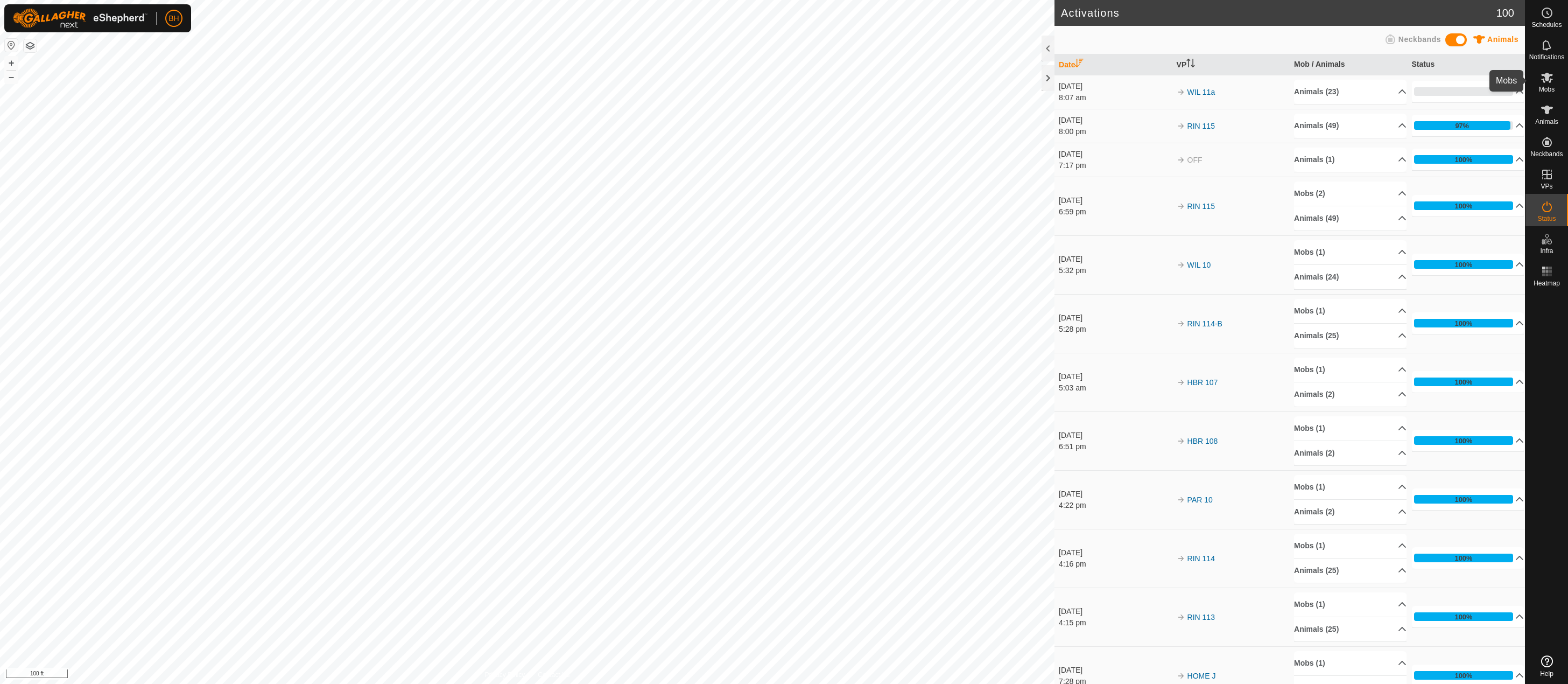
click at [1545, 81] on icon at bounding box center [1547, 78] width 13 height 13
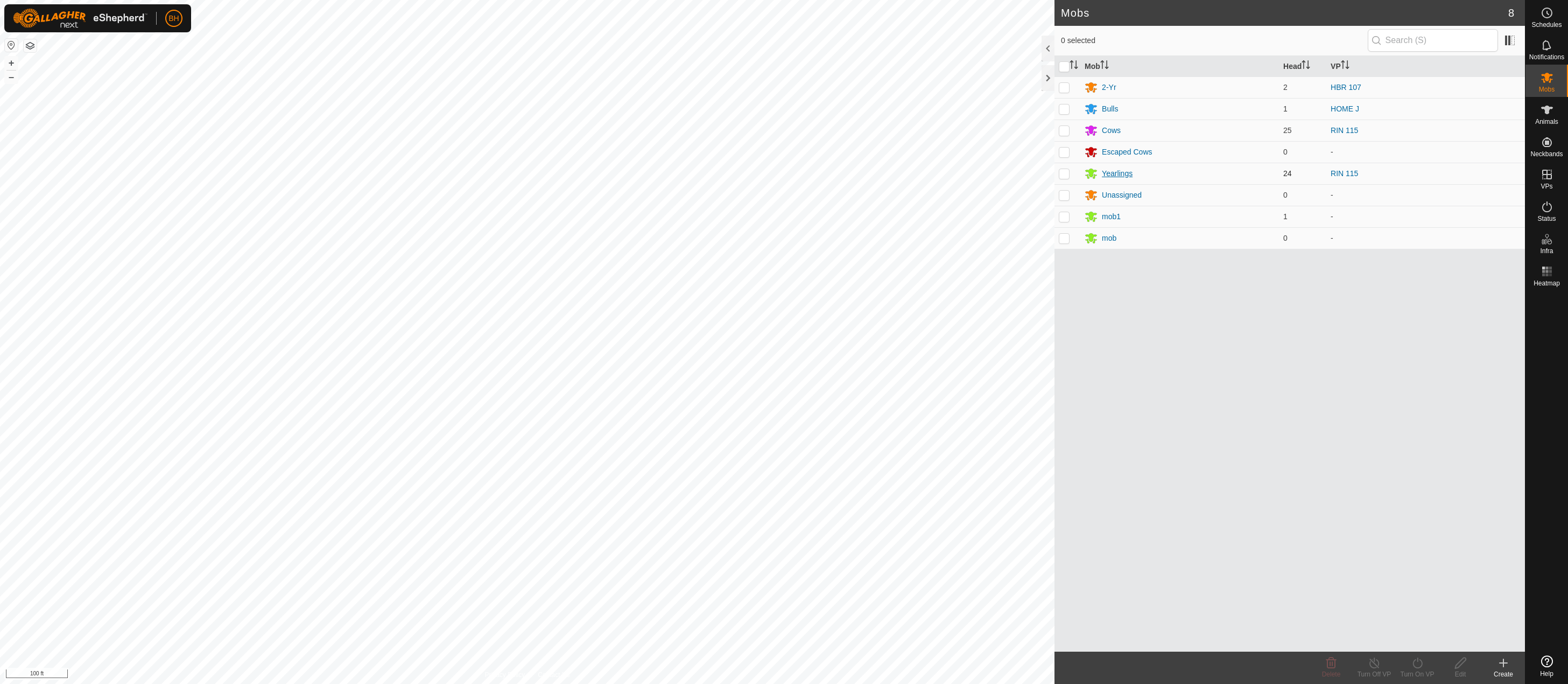
click at [1113, 172] on div "Yearlings" at bounding box center [1117, 174] width 31 height 12
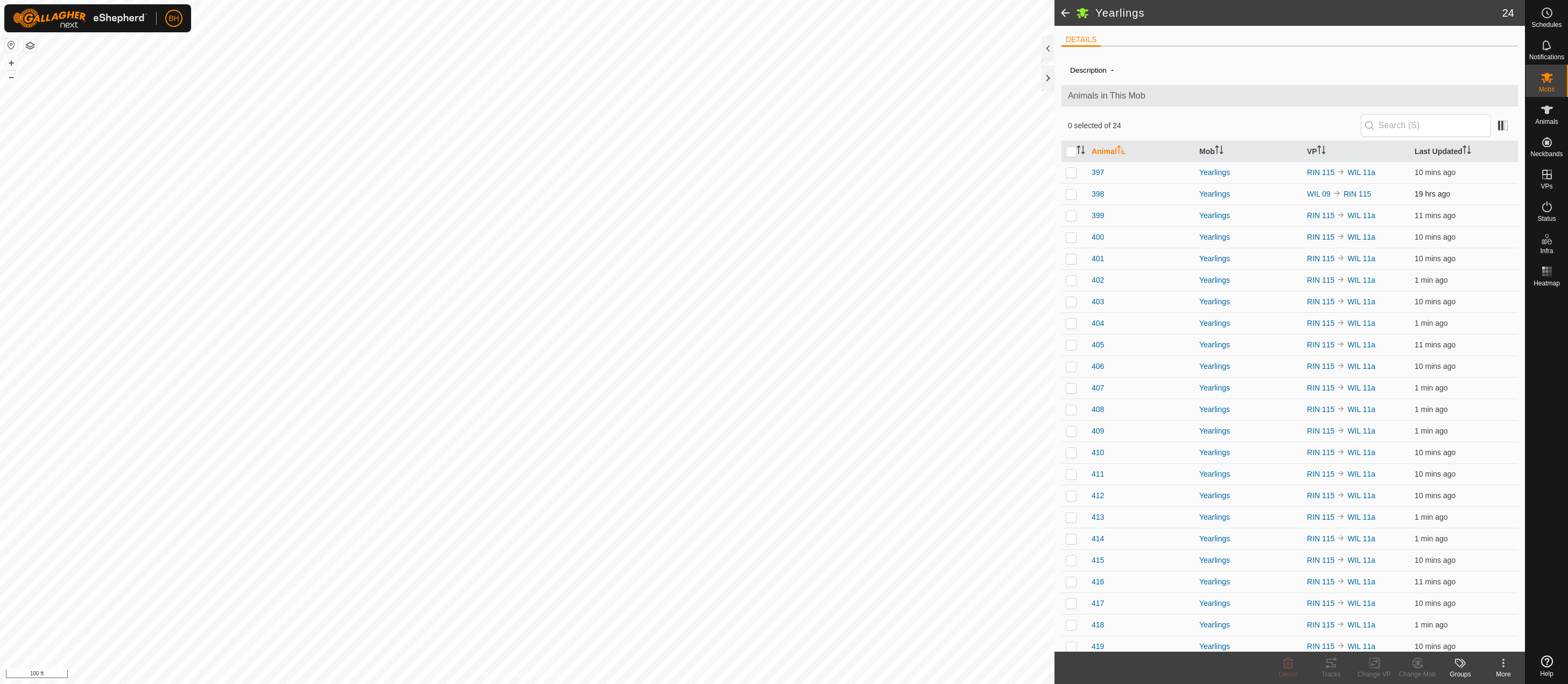
click at [1068, 191] on p-checkbox at bounding box center [1071, 194] width 11 height 9
checkbox input "true"
click at [1379, 664] on icon at bounding box center [1376, 662] width 5 height 9
click at [1376, 619] on link "Choose VP..." at bounding box center [1406, 617] width 107 height 22
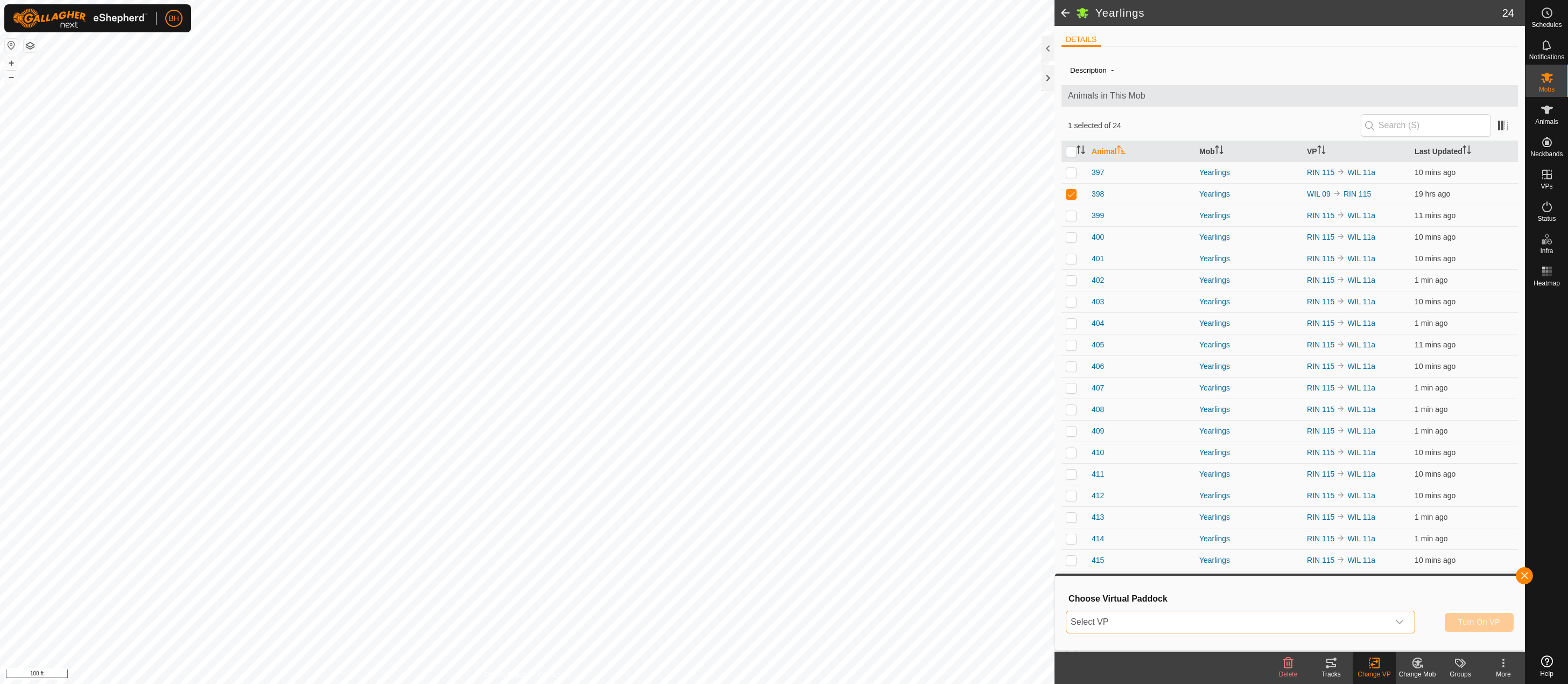
click at [1338, 615] on span "Select VP" at bounding box center [1227, 622] width 322 height 22
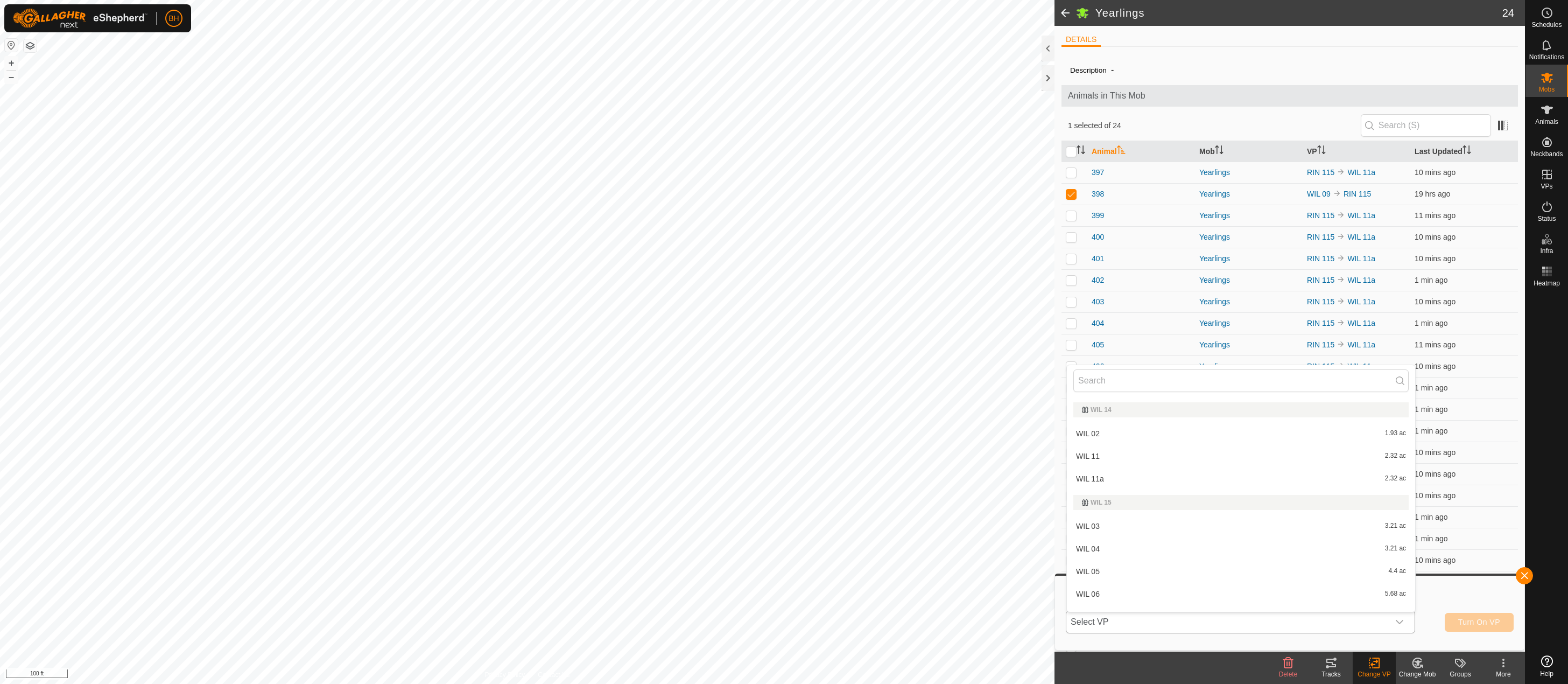
scroll to position [1275, 0]
click at [1137, 601] on li "WIL 11b 5.71 ac" at bounding box center [1241, 601] width 348 height 22
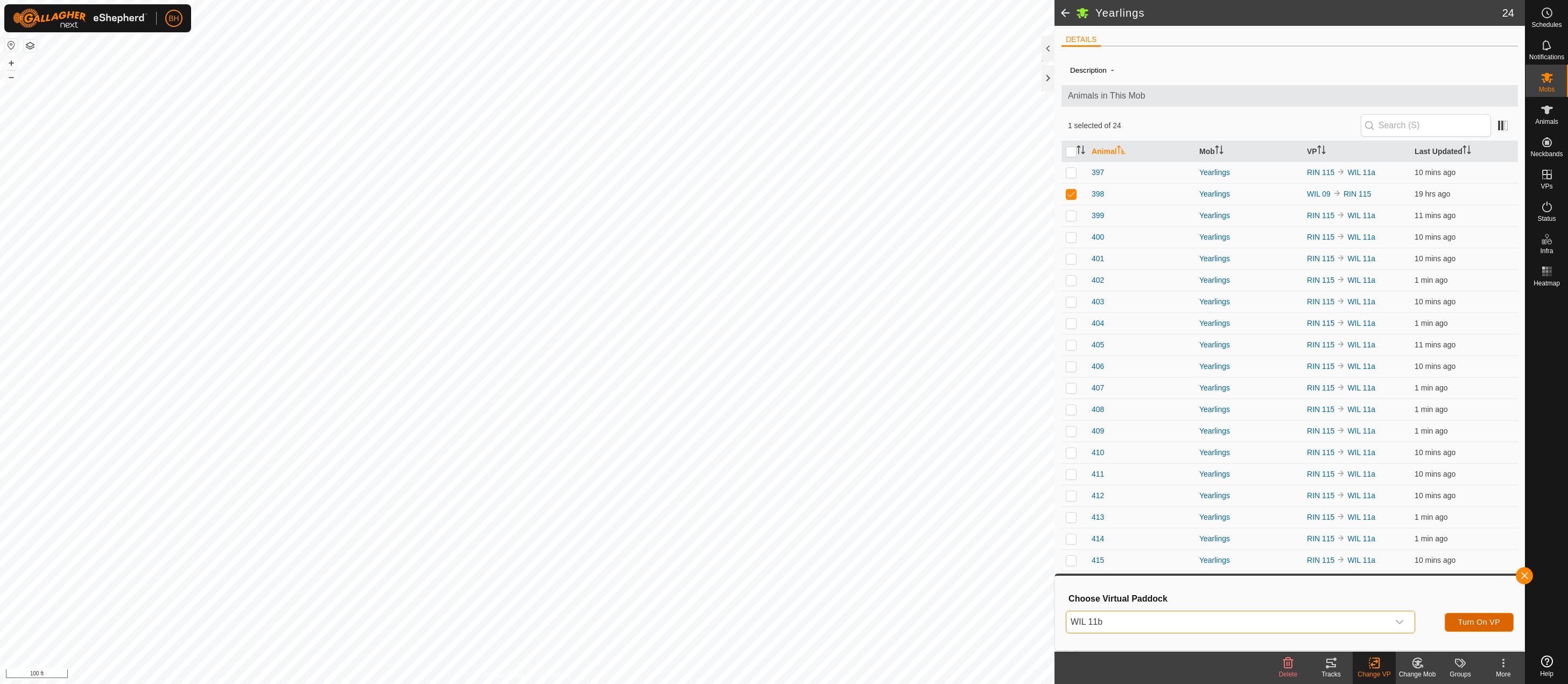
click at [1497, 628] on button "Turn On VP" at bounding box center [1479, 622] width 69 height 19
